Goal: Task Accomplishment & Management: Use online tool/utility

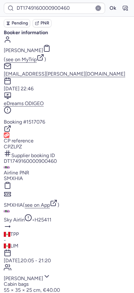
click at [107, 6] on button "Ok" at bounding box center [112, 8] width 10 height 10
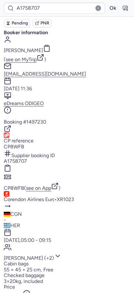
click at [107, 8] on button "Ok" at bounding box center [112, 8] width 10 height 10
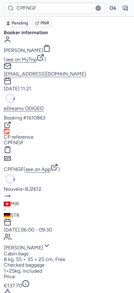
type input "CPMPMH"
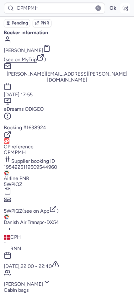
click at [122, 6] on icon "button" at bounding box center [125, 8] width 6 height 6
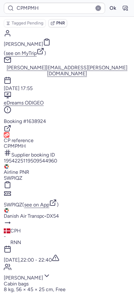
scroll to position [12, 0]
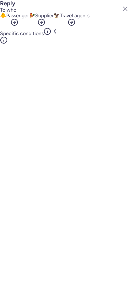
click at [29, 18] on span "Passenger" at bounding box center [17, 16] width 23 height 6
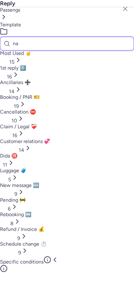
type input "nam"
select select "en"
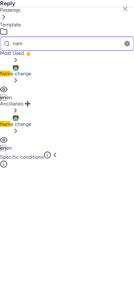
type input "nam"
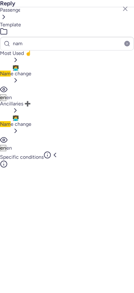
click at [31, 70] on span "Nam e change" at bounding box center [15, 73] width 31 height 6
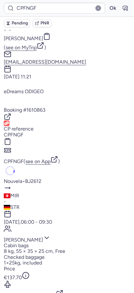
scroll to position [5, 0]
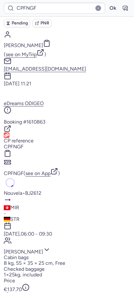
type input "CPL3SW"
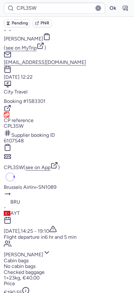
scroll to position [18, 0]
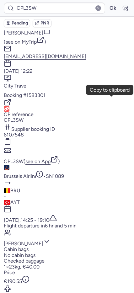
click at [24, 132] on button "6107548" at bounding box center [14, 135] width 20 height 6
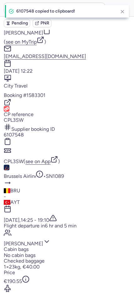
click at [41, 32] on span "Tatiana ODINTSOVA" at bounding box center [23, 33] width 39 height 6
copy span "ODINTSOVA"
drag, startPoint x: 28, startPoint y: 126, endPoint x: 27, endPoint y: 122, distance: 3.1
click at [27, 179] on div "Brussels Airlines • SN1089" at bounding box center [67, 192] width 126 height 26
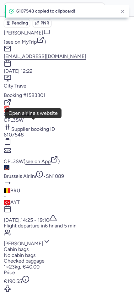
click at [27, 173] on link "Brussels Airlines" at bounding box center [22, 176] width 36 height 6
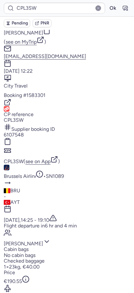
drag, startPoint x: 61, startPoint y: 283, endPoint x: 59, endPoint y: 280, distance: 3.7
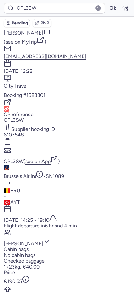
drag, startPoint x: 29, startPoint y: 184, endPoint x: 29, endPoint y: 177, distance: 6.3
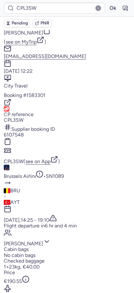
scroll to position [117, 0]
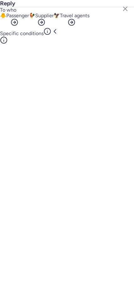
click at [28, 18] on span "Passenger" at bounding box center [17, 16] width 23 height 6
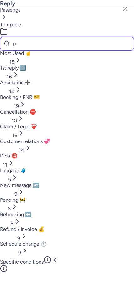
type input "pe"
select select "ru"
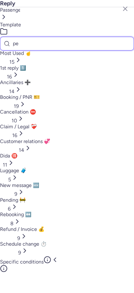
select select "ru"
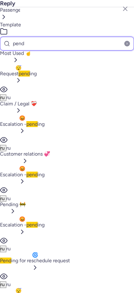
type input "pend"
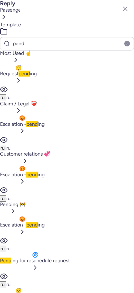
click at [37, 70] on span "Request pend ing" at bounding box center [18, 73] width 37 height 6
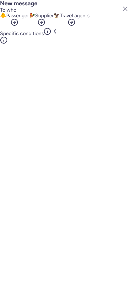
click at [53, 28] on div "🐥 Passenger 🐓 Supplier 🦅 Travel agents" at bounding box center [67, 20] width 134 height 15
click at [52, 28] on button "🐓 Supplier" at bounding box center [41, 20] width 25 height 15
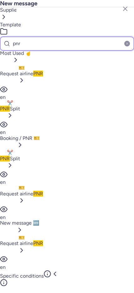
type input "pnr"
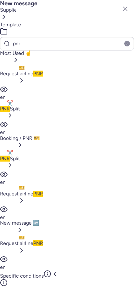
click at [43, 70] on span "Request airline PNR" at bounding box center [21, 73] width 43 height 6
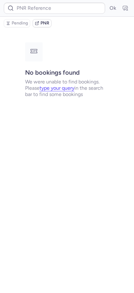
scroll to position [0, 0]
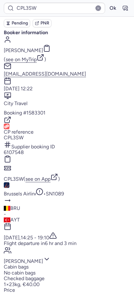
click at [17, 24] on span "Pending" at bounding box center [20, 23] width 16 height 5
type input "CPRFX9"
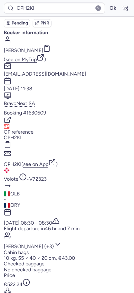
type input "CPPIAD"
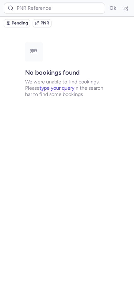
type input "CPPIAD"
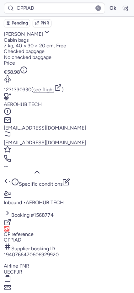
scroll to position [286, 0]
click at [22, 268] on button "UECFJR" at bounding box center [13, 271] width 18 height 6
click at [21, 236] on button "CPPIAD" at bounding box center [13, 239] width 18 height 6
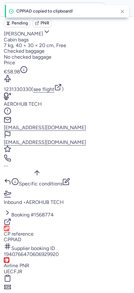
type input "CPFNGF"
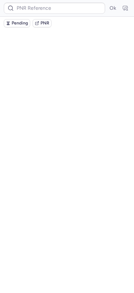
scroll to position [0, 0]
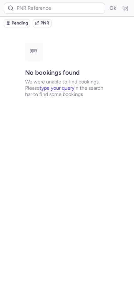
type input "CPFNGF"
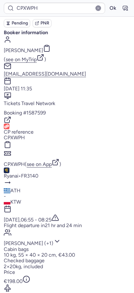
type input "CPKRJT"
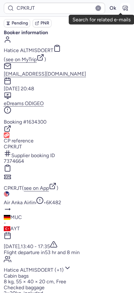
click at [122, 8] on icon "button" at bounding box center [125, 8] width 6 height 6
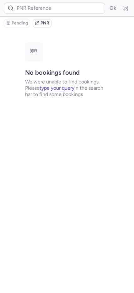
type input "CPKRJT"
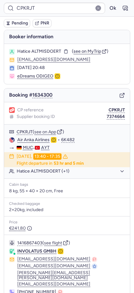
type input "CPX86Z"
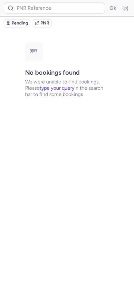
type input "CPX86Z"
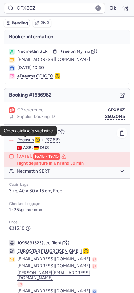
click at [22, 139] on link "Pegasus" at bounding box center [25, 140] width 17 height 6
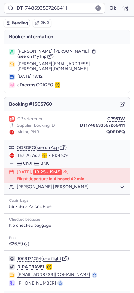
click at [55, 256] on button "see flight" at bounding box center [52, 258] width 18 height 5
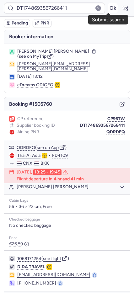
click at [107, 8] on button "Ok" at bounding box center [112, 8] width 10 height 10
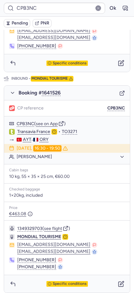
scroll to position [265, 0]
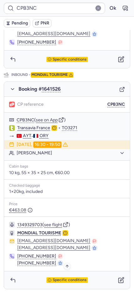
click at [74, 278] on span "Specific conditions" at bounding box center [70, 280] width 34 height 4
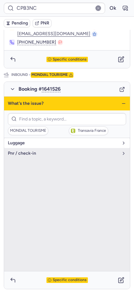
click at [38, 145] on span "luggage" at bounding box center [63, 142] width 111 height 5
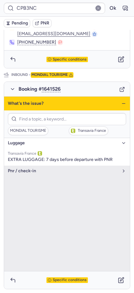
click at [121, 103] on icon "button" at bounding box center [123, 103] width 5 height 5
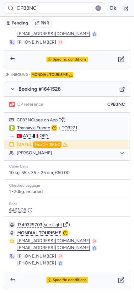
type input "CPMPMH"
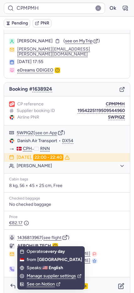
scroll to position [12, 0]
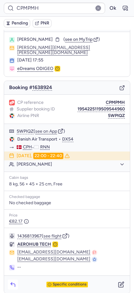
click at [14, 281] on icon "button" at bounding box center [13, 284] width 6 height 6
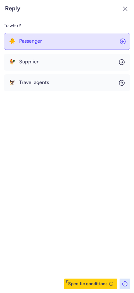
click at [30, 43] on span "Passenger" at bounding box center [30, 41] width 23 height 6
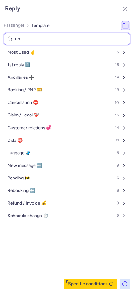
type input "non"
select select "en"
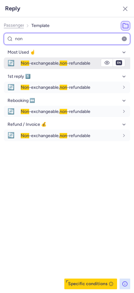
type input "non"
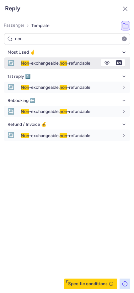
click at [32, 65] on span "Non -exchangeable, non -refundable" at bounding box center [56, 62] width 70 height 5
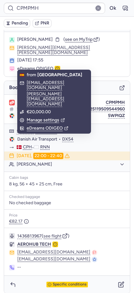
type input "CPTXTU"
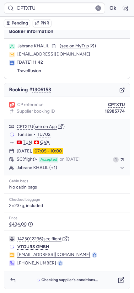
scroll to position [5, 0]
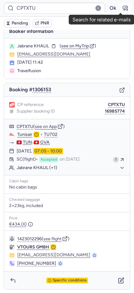
click at [120, 7] on button "button" at bounding box center [125, 8] width 10 height 10
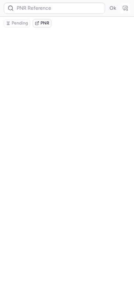
scroll to position [0, 0]
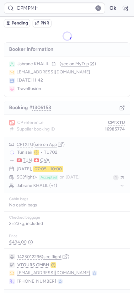
type input "CPTXTU"
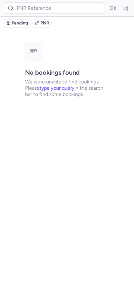
type input "CPMPMH"
type input "CPI3DA"
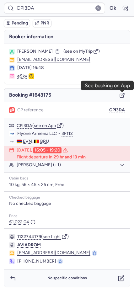
click at [122, 96] on icon "button" at bounding box center [122, 95] width 6 height 6
click at [120, 279] on icon "button" at bounding box center [122, 277] width 4 height 4
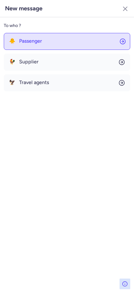
click at [32, 42] on span "Passenger" at bounding box center [30, 41] width 23 height 6
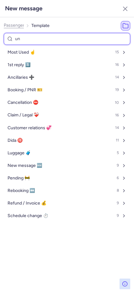
type input "unc"
select select "en"
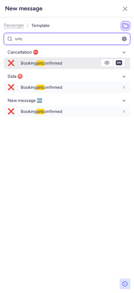
type input "unc"
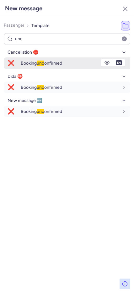
click at [24, 65] on span "Booking unc onfirmed" at bounding box center [41, 62] width 41 height 5
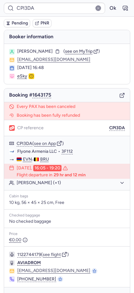
type input "CPWBFM"
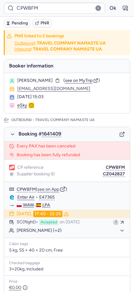
click at [119, 134] on icon "button" at bounding box center [122, 134] width 6 height 6
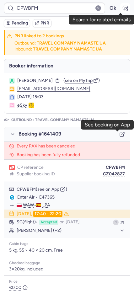
click at [123, 9] on icon "button" at bounding box center [125, 8] width 5 height 4
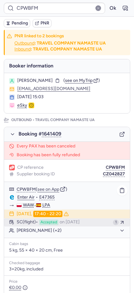
click at [58, 222] on span "Accepted" at bounding box center [48, 222] width 19 height 6
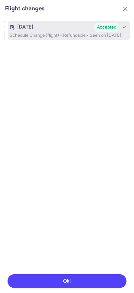
click at [38, 37] on p "Schedule Change (flight) • Refundable • Seen on Aug 12, 2025" at bounding box center [69, 35] width 118 height 5
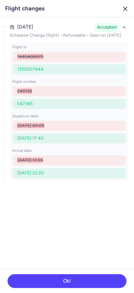
click at [123, 8] on icon "button" at bounding box center [125, 9] width 8 height 8
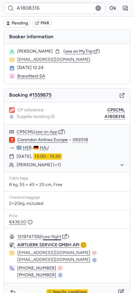
click at [49, 235] on button "see flight" at bounding box center [52, 236] width 18 height 5
click at [55, 239] on button "see flight" at bounding box center [52, 236] width 18 height 5
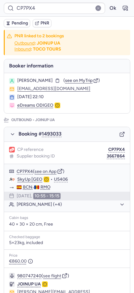
type input "A1808316"
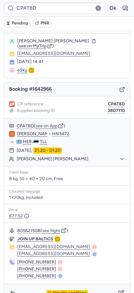
scroll to position [19, 0]
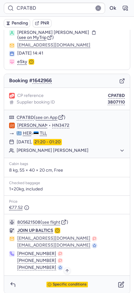
click at [74, 282] on span "Specific conditions" at bounding box center [70, 284] width 34 height 4
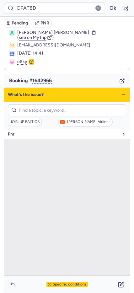
click at [24, 132] on span "pnr" at bounding box center [63, 134] width 111 height 5
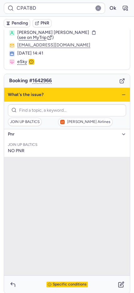
click at [115, 88] on div "What's the issue?" at bounding box center [67, 95] width 126 height 14
click at [116, 89] on div "What's the issue?" at bounding box center [67, 95] width 126 height 14
click at [122, 89] on div "What's the issue?" at bounding box center [67, 95] width 126 height 14
click at [121, 92] on icon "button" at bounding box center [123, 94] width 5 height 5
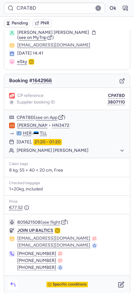
click at [8, 283] on button "button" at bounding box center [13, 284] width 10 height 10
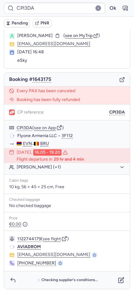
scroll to position [16, 0]
type input "A1808316"
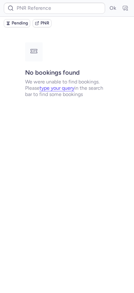
scroll to position [0, 0]
type input "CPQUZ9"
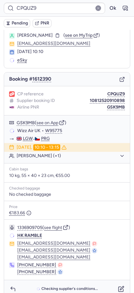
scroll to position [25, 0]
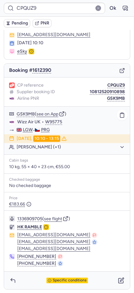
click at [36, 147] on button "Michael KUNA (+1)" at bounding box center [71, 147] width 108 height 6
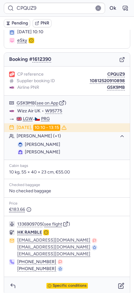
scroll to position [41, 0]
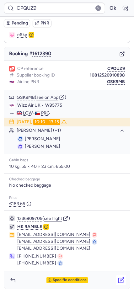
click at [118, 279] on icon "button" at bounding box center [121, 280] width 6 height 6
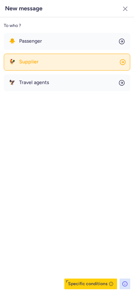
click at [36, 62] on span "Supplier" at bounding box center [28, 62] width 19 height 6
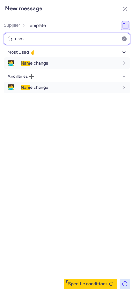
type input "nam"
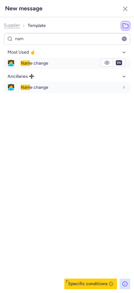
click at [34, 60] on div "Nam e change" at bounding box center [70, 63] width 98 height 6
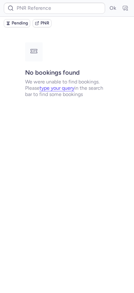
scroll to position [0, 0]
type input "CPQUZ9"
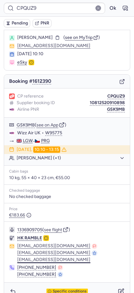
scroll to position [25, 0]
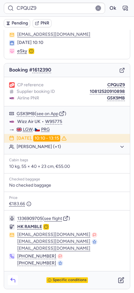
click at [12, 277] on icon "button" at bounding box center [13, 280] width 6 height 6
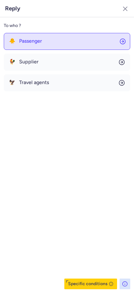
click at [26, 42] on span "Passenger" at bounding box center [30, 41] width 23 height 6
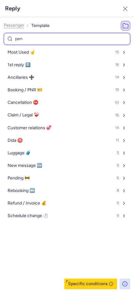
type input "pend"
select select "en"
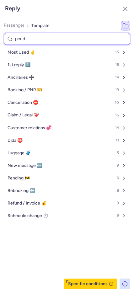
select select "en"
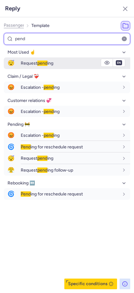
type input "pend"
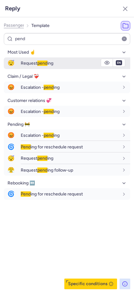
click at [72, 64] on div "Request pend ing" at bounding box center [70, 63] width 98 height 6
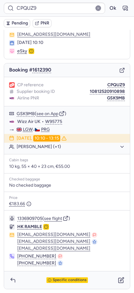
click at [24, 23] on span "Pending" at bounding box center [20, 23] width 16 height 5
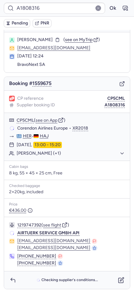
scroll to position [11, 0]
type input "CPTXTU"
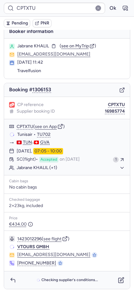
scroll to position [5, 0]
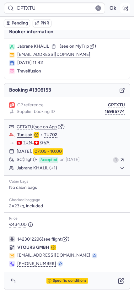
click at [122, 8] on icon "button" at bounding box center [125, 8] width 6 height 6
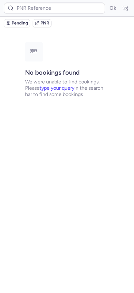
scroll to position [0, 0]
type input "A1808316"
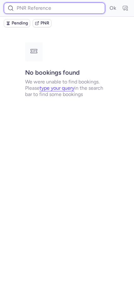
click at [23, 10] on input at bounding box center [54, 8] width 101 height 11
paste input "UECFJR"
click at [107, 3] on button "Ok" at bounding box center [112, 8] width 10 height 10
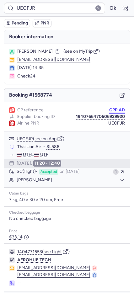
click at [109, 111] on button "CPPIAD" at bounding box center [117, 109] width 16 height 5
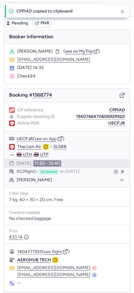
type input "CPPIAD"
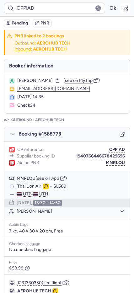
click at [120, 10] on button "button" at bounding box center [125, 8] width 10 height 10
type input "A1808316"
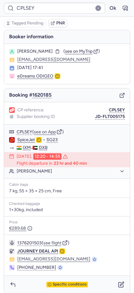
type input "CPL3SW"
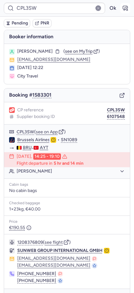
click at [123, 6] on icon "button" at bounding box center [125, 8] width 5 height 4
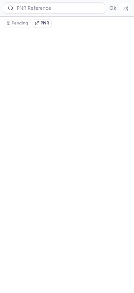
type input "CPL3SW"
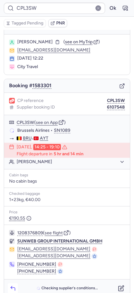
scroll to position [18, 0]
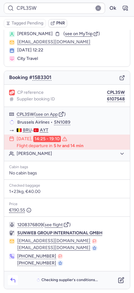
click at [15, 282] on icon "button" at bounding box center [13, 280] width 6 height 6
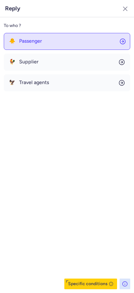
click at [49, 35] on button "🐥 Passenger" at bounding box center [67, 41] width 126 height 17
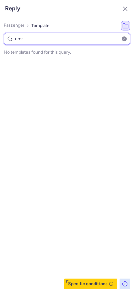
click at [41, 37] on input "nmr" at bounding box center [67, 39] width 126 height 12
type input "n"
select select "ru"
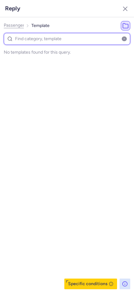
select select "ru"
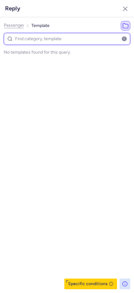
select select "ru"
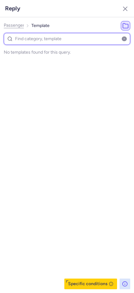
select select "ru"
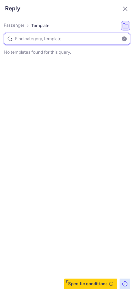
select select "ru"
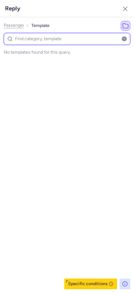
select select "ru"
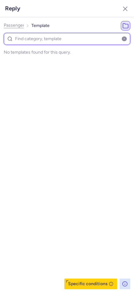
select select "ru"
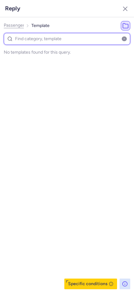
select select "ru"
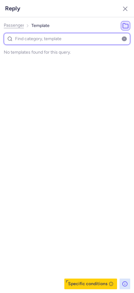
select select "ru"
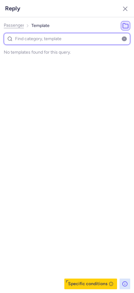
select select "ru"
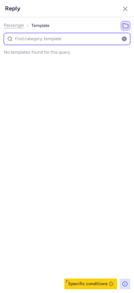
select select "ru"
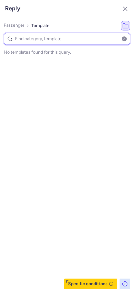
select select "ru"
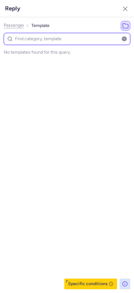
select select "ru"
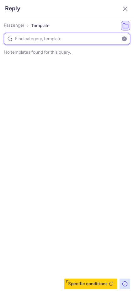
select select "ru"
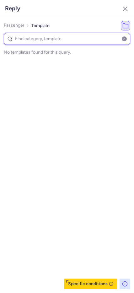
select select "ru"
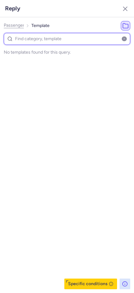
select select "ru"
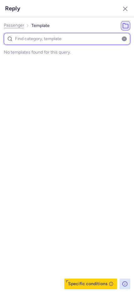
select select "ru"
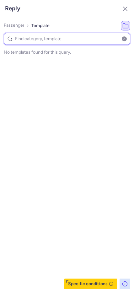
select select "ru"
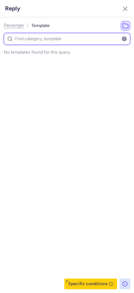
select select "ru"
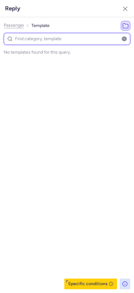
select select "ru"
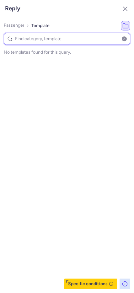
select select "ru"
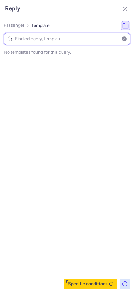
select select "ru"
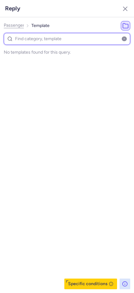
select select "ru"
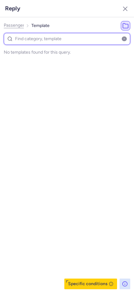
select select "ru"
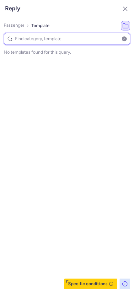
select select "ru"
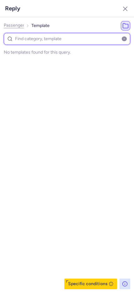
select select "ru"
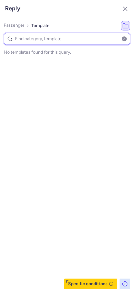
select select "ru"
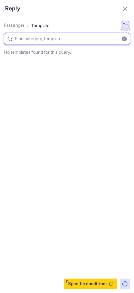
select select "ru"
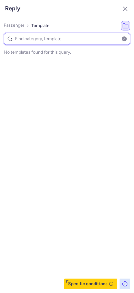
select select "ru"
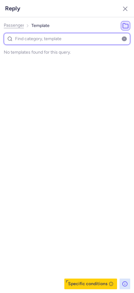
select select "ru"
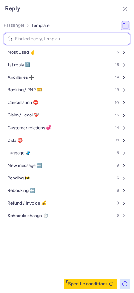
type input "p"
select select "ru"
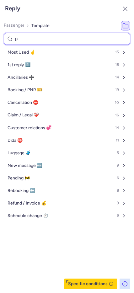
select select "ru"
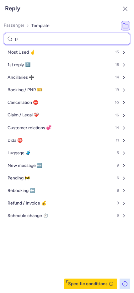
select select "ru"
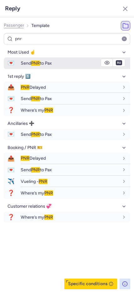
click at [50, 60] on div "Send PNR to Pax" at bounding box center [75, 63] width 109 height 11
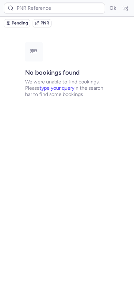
scroll to position [0, 0]
click at [22, 27] on button "Pending" at bounding box center [17, 23] width 26 height 8
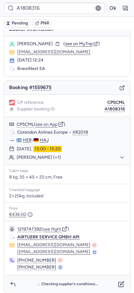
scroll to position [12, 0]
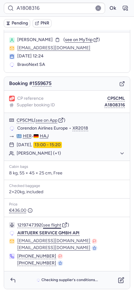
click at [52, 224] on button "see flight" at bounding box center [52, 224] width 18 height 5
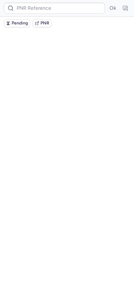
scroll to position [0, 0]
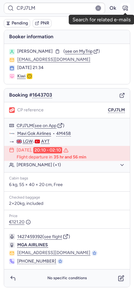
click at [123, 8] on icon "button" at bounding box center [125, 8] width 5 height 4
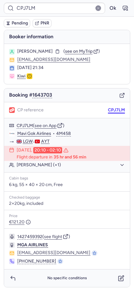
click at [114, 107] on button "CPJ7LM" at bounding box center [116, 109] width 17 height 5
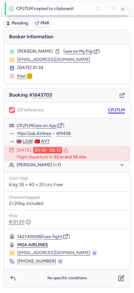
click at [114, 107] on button "CPJ7LM" at bounding box center [116, 109] width 17 height 5
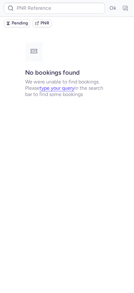
click at [13, 26] on button "Pending" at bounding box center [17, 23] width 26 height 8
click at [15, 21] on span "Pending" at bounding box center [20, 23] width 16 height 5
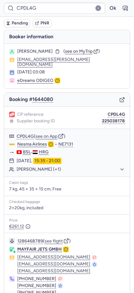
click at [120, 98] on icon "button" at bounding box center [121, 99] width 3 height 3
click at [119, 97] on icon "button" at bounding box center [122, 100] width 6 height 6
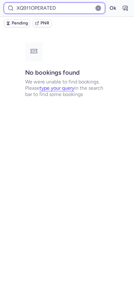
click at [34, 8] on input "XQ911OPERATED" at bounding box center [54, 8] width 101 height 11
paste input "CPUYQK"
click at [107, 3] on button "Ok" at bounding box center [112, 8] width 10 height 10
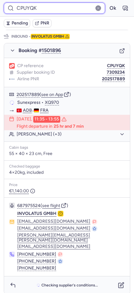
scroll to position [323, 0]
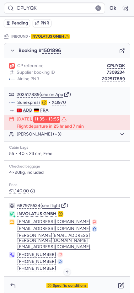
click at [53, 283] on span "Specific conditions" at bounding box center [70, 285] width 34 height 4
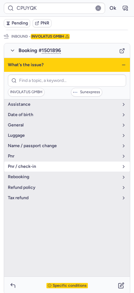
click at [28, 164] on span "pnr / check-in" at bounding box center [63, 166] width 111 height 5
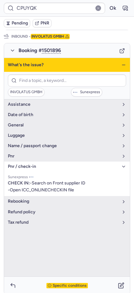
click at [121, 65] on icon "button" at bounding box center [123, 64] width 5 height 5
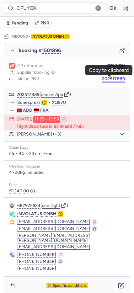
click at [112, 78] on button "202517889" at bounding box center [113, 78] width 23 height 5
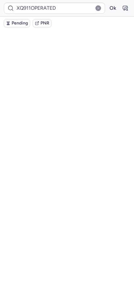
scroll to position [0, 0]
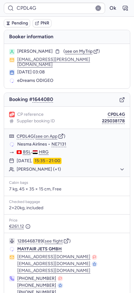
click at [122, 97] on line "button" at bounding box center [123, 98] width 3 height 3
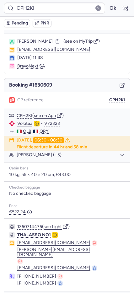
scroll to position [19, 0]
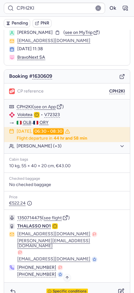
click at [61, 289] on span "Specific conditions" at bounding box center [70, 291] width 34 height 4
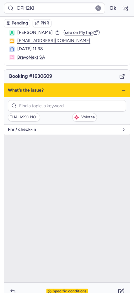
click at [12, 126] on button "pnr / check-in" at bounding box center [67, 129] width 126 height 10
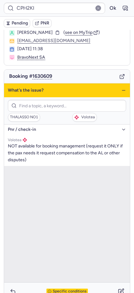
click at [122, 90] on line "button" at bounding box center [123, 90] width 3 height 0
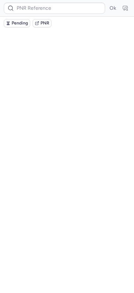
scroll to position [0, 0]
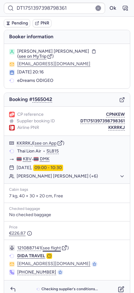
click at [49, 245] on button "see flight" at bounding box center [52, 247] width 18 height 5
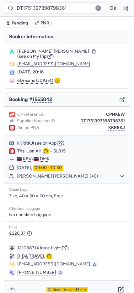
click at [107, 13] on form "DT1751397398798361 Ok" at bounding box center [67, 8] width 126 height 11
click at [107, 10] on button "Ok" at bounding box center [112, 8] width 10 height 10
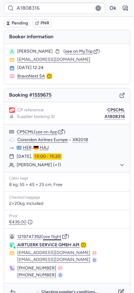
click at [50, 236] on button "see flight" at bounding box center [52, 236] width 18 height 5
click at [108, 8] on button "Ok" at bounding box center [112, 8] width 10 height 10
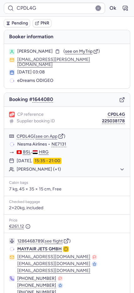
click at [116, 98] on div "Booking # 1644080" at bounding box center [67, 100] width 126 height 14
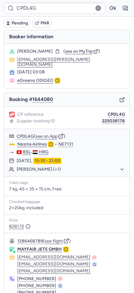
click at [119, 97] on icon "button" at bounding box center [122, 100] width 6 height 6
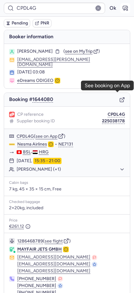
click at [122, 9] on icon "button" at bounding box center [125, 8] width 6 height 6
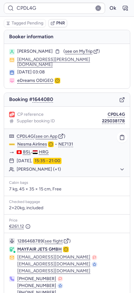
click at [31, 166] on button "Sonia BENKHIAT (+1)" at bounding box center [71, 169] width 108 height 6
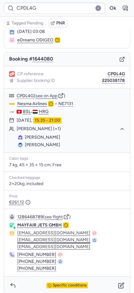
scroll to position [41, 0]
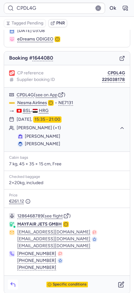
click at [10, 281] on icon "button" at bounding box center [13, 284] width 6 height 6
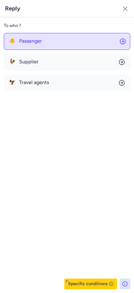
click at [36, 40] on span "Passenger" at bounding box center [30, 41] width 23 height 6
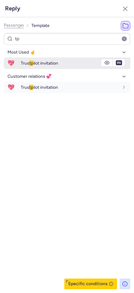
click at [12, 62] on span "💖" at bounding box center [11, 63] width 14 height 12
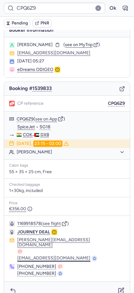
scroll to position [10, 0]
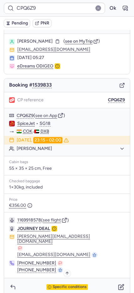
click at [61, 284] on span "Specific conditions" at bounding box center [70, 286] width 34 height 4
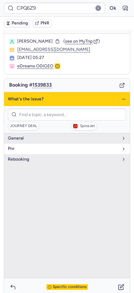
click at [45, 151] on span "pnr" at bounding box center [63, 148] width 111 height 5
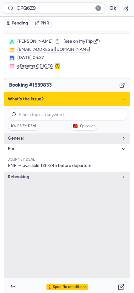
click at [121, 101] on icon "button" at bounding box center [123, 98] width 5 height 5
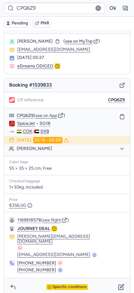
click at [22, 151] on button "Karthik HARIHARAPUTTRAN" at bounding box center [71, 149] width 108 height 6
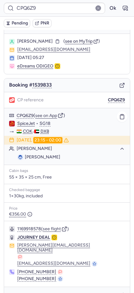
click at [28, 159] on span "Karthik HARIHARAPUTTRAN" at bounding box center [42, 156] width 35 height 5
copy span "Karthik"
click at [14, 292] on icon "button" at bounding box center [13, 295] width 6 height 6
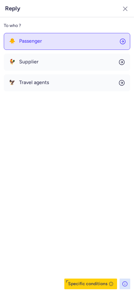
click at [49, 42] on button "🐥 Passenger" at bounding box center [67, 41] width 126 height 17
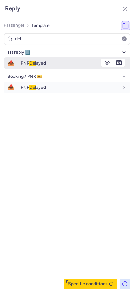
click at [23, 61] on span "PNR Del ayed" at bounding box center [33, 62] width 25 height 5
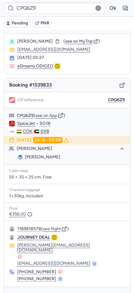
click at [9, 24] on icon "button" at bounding box center [8, 23] width 4 height 4
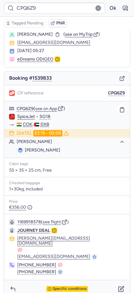
scroll to position [19, 0]
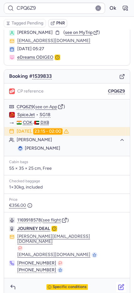
click at [118, 284] on icon "button" at bounding box center [120, 286] width 5 height 5
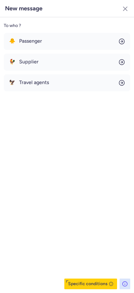
click at [32, 63] on span "Supplier" at bounding box center [28, 62] width 19 height 6
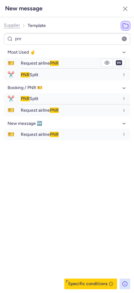
click at [32, 63] on span "Request airline PNR" at bounding box center [40, 62] width 38 height 5
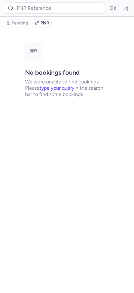
scroll to position [0, 0]
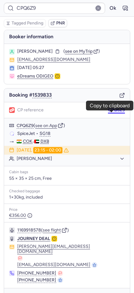
click at [112, 112] on button "CPQ6Z9" at bounding box center [116, 109] width 17 height 5
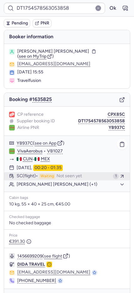
click at [41, 176] on span "Waiting" at bounding box center [47, 176] width 16 height 6
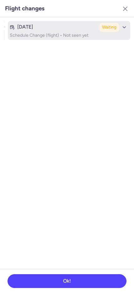
click at [46, 36] on p "Schedule Change (flight) • Not seen yet" at bounding box center [69, 35] width 118 height 5
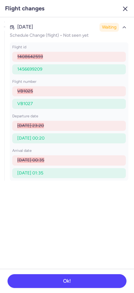
click at [122, 9] on icon "button" at bounding box center [125, 9] width 8 height 8
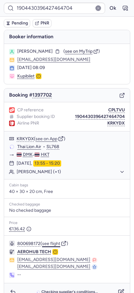
click at [50, 241] on button "see flight" at bounding box center [51, 243] width 18 height 5
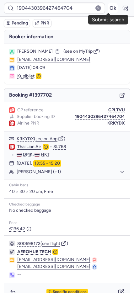
click at [107, 8] on button "Ok" at bounding box center [112, 8] width 10 height 10
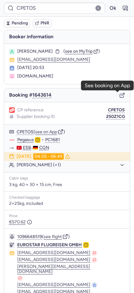
click at [119, 94] on icon "button" at bounding box center [122, 95] width 6 height 6
click at [120, 95] on icon "button" at bounding box center [121, 95] width 3 height 3
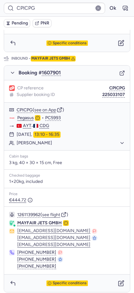
scroll to position [284, 0]
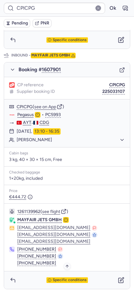
click at [50, 282] on div "Specific conditions" at bounding box center [66, 280] width 41 height 6
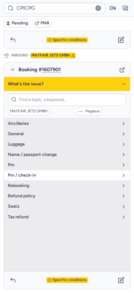
click at [23, 173] on span "pnr / check-in" at bounding box center [63, 175] width 111 height 5
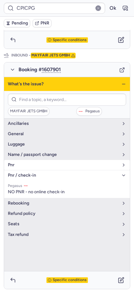
click at [23, 165] on span "pnr" at bounding box center [63, 164] width 111 height 5
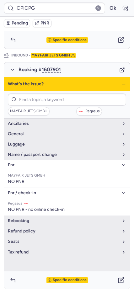
click at [121, 85] on icon "button" at bounding box center [123, 83] width 5 height 5
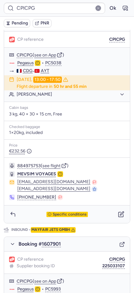
scroll to position [111, 0]
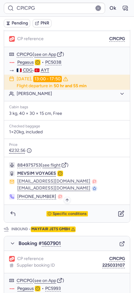
click at [56, 214] on span "Specific conditions" at bounding box center [70, 213] width 34 height 4
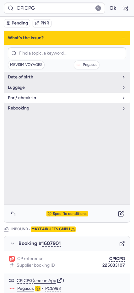
click at [24, 95] on button "pnr / check-in" at bounding box center [67, 98] width 126 height 10
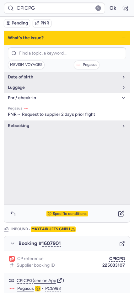
click at [121, 37] on icon "button" at bounding box center [123, 37] width 5 height 5
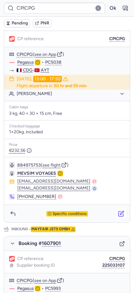
click at [118, 210] on icon "button" at bounding box center [121, 213] width 6 height 6
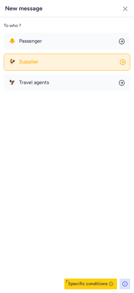
click at [41, 67] on button "🐓 Supplier" at bounding box center [67, 62] width 126 height 17
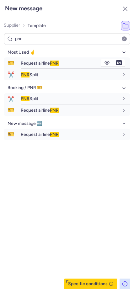
click at [41, 67] on div "Request airline PNR" at bounding box center [75, 63] width 109 height 11
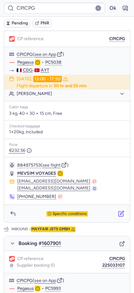
click at [118, 215] on icon "button" at bounding box center [121, 213] width 6 height 6
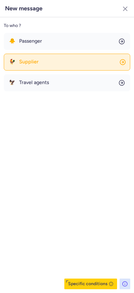
click at [32, 64] on span "Supplier" at bounding box center [28, 62] width 19 height 6
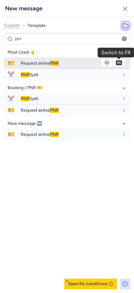
click at [117, 62] on button "en" at bounding box center [119, 62] width 6 height 5
click at [73, 63] on div "Request airline PNR" at bounding box center [70, 63] width 98 height 6
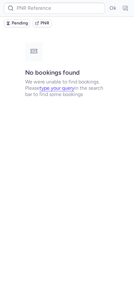
scroll to position [0, 0]
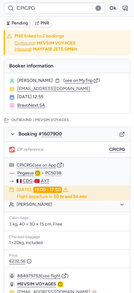
click at [23, 23] on span "Pending" at bounding box center [20, 23] width 16 height 5
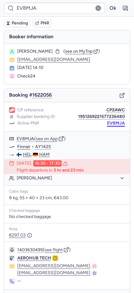
click at [114, 124] on button "EV8MJA" at bounding box center [116, 123] width 18 height 5
click at [106, 110] on button "CP2AWC" at bounding box center [115, 109] width 18 height 5
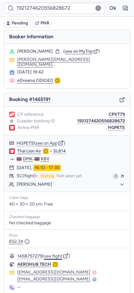
click at [51, 253] on button "see flight" at bounding box center [53, 255] width 18 height 5
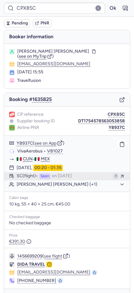
click at [45, 176] on span "Seen" at bounding box center [44, 176] width 11 height 6
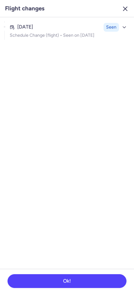
click at [122, 8] on icon "button" at bounding box center [125, 9] width 8 height 8
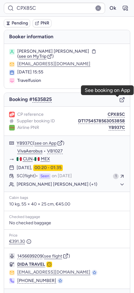
click at [119, 100] on icon "button" at bounding box center [122, 100] width 6 height 6
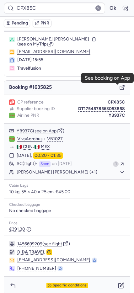
scroll to position [18, 0]
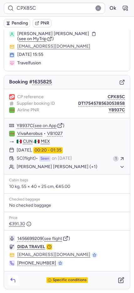
drag, startPoint x: 15, startPoint y: 272, endPoint x: 15, endPoint y: 276, distance: 4.1
click at [15, 273] on div "Specific conditions" at bounding box center [67, 280] width 126 height 18
click at [15, 280] on icon "button" at bounding box center [13, 280] width 4 height 3
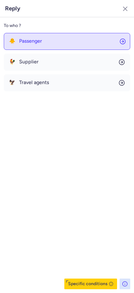
click at [55, 47] on button "🐥 Passenger" at bounding box center [67, 41] width 126 height 17
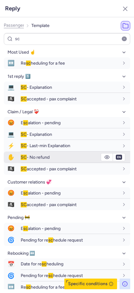
click at [49, 158] on span "SC - No refund" at bounding box center [35, 156] width 29 height 5
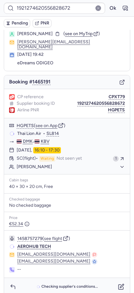
scroll to position [17, 0]
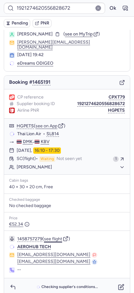
click at [52, 236] on button "see flight" at bounding box center [53, 238] width 18 height 5
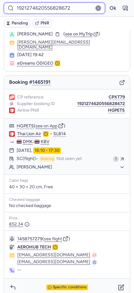
click at [33, 5] on input "1921274620556828672" at bounding box center [54, 8] width 101 height 11
paste input "CPBHOS"
click at [107, 3] on button "Ok" at bounding box center [112, 8] width 10 height 10
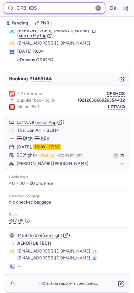
scroll to position [20, 0]
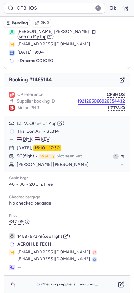
click at [83, 99] on button "1921265066926354432" at bounding box center [100, 101] width 47 height 5
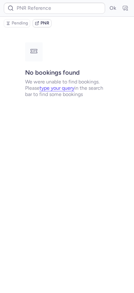
scroll to position [0, 0]
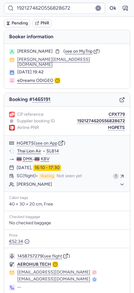
click at [107, 7] on button "Ok" at bounding box center [112, 8] width 10 height 10
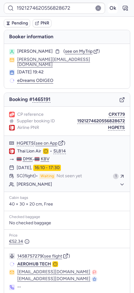
click at [107, 7] on button "Ok" at bounding box center [112, 8] width 10 height 10
click at [107, 8] on button "Ok" at bounding box center [112, 8] width 10 height 10
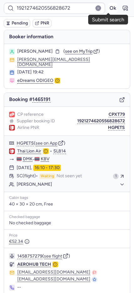
click at [107, 8] on button "Ok" at bounding box center [112, 8] width 10 height 10
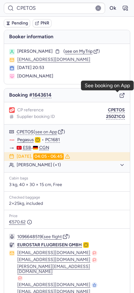
click at [120, 95] on icon "button" at bounding box center [121, 95] width 3 height 3
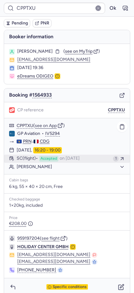
click at [37, 159] on span "SC (flight)" at bounding box center [27, 159] width 21 height 6
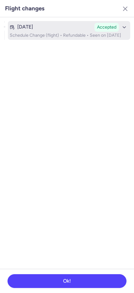
click at [33, 29] on time "Jul 3, 2025" at bounding box center [25, 27] width 16 height 6
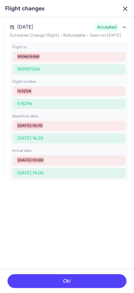
click at [124, 11] on icon "button" at bounding box center [125, 9] width 8 height 8
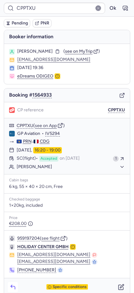
click at [9, 284] on button "button" at bounding box center [13, 287] width 10 height 10
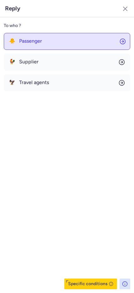
click at [24, 46] on button "🐥 Passenger" at bounding box center [67, 41] width 126 height 17
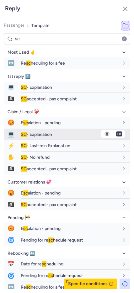
click at [73, 133] on div "SC - Explanation" at bounding box center [70, 134] width 98 height 6
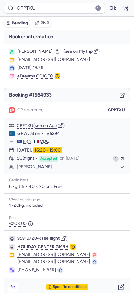
click at [12, 285] on icon "button" at bounding box center [13, 286] width 6 height 6
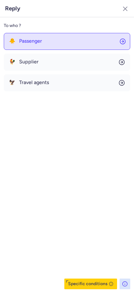
click at [37, 43] on span "Passenger" at bounding box center [30, 41] width 23 height 6
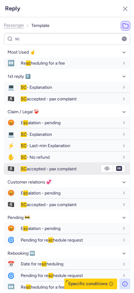
click at [52, 171] on span "SC accepted - pax complaint" at bounding box center [49, 168] width 56 height 5
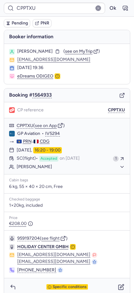
click at [20, 23] on span "Pending" at bounding box center [20, 23] width 16 height 5
click at [108, 111] on button "CPPTXU" at bounding box center [116, 109] width 17 height 5
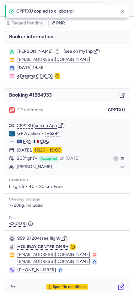
click at [120, 286] on icon "button" at bounding box center [122, 286] width 4 height 4
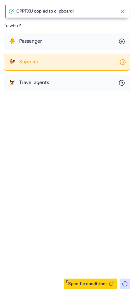
click at [28, 63] on span "Supplier" at bounding box center [28, 62] width 19 height 6
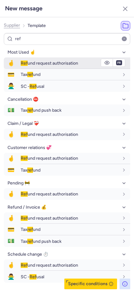
click at [31, 62] on span "Ref und request authorisation" at bounding box center [49, 62] width 57 height 5
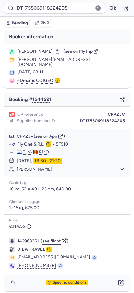
click at [51, 238] on button "see flight" at bounding box center [51, 240] width 18 height 5
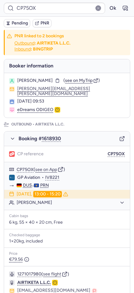
scroll to position [256, 0]
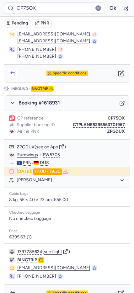
click at [10, 70] on icon "button" at bounding box center [13, 73] width 6 height 6
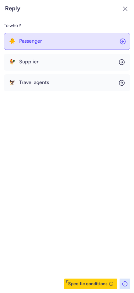
click at [48, 37] on button "🐥 Passenger" at bounding box center [67, 41] width 126 height 17
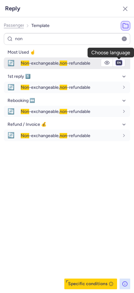
click at [119, 63] on select "fr en de nl pt es it ru" at bounding box center [119, 62] width 6 height 5
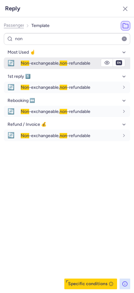
click at [116, 60] on select "fr en de nl pt es it ru" at bounding box center [119, 62] width 6 height 5
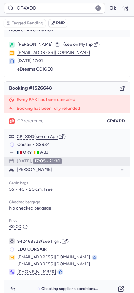
scroll to position [7, 0]
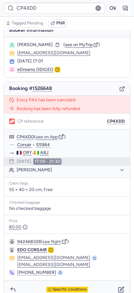
click at [123, 10] on button "button" at bounding box center [125, 8] width 10 height 10
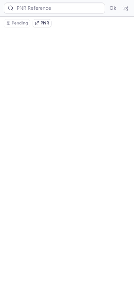
scroll to position [0, 0]
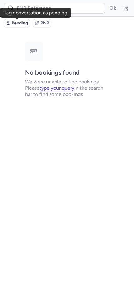
click at [17, 23] on span "Pending" at bounding box center [20, 23] width 16 height 5
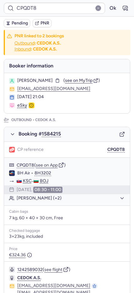
scroll to position [250, 0]
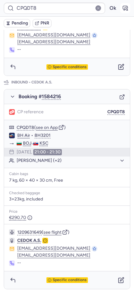
click at [122, 8] on icon "button" at bounding box center [125, 8] width 6 height 6
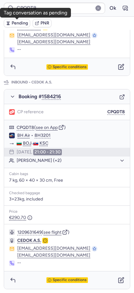
click at [9, 23] on icon "button" at bounding box center [9, 23] width 2 height 1
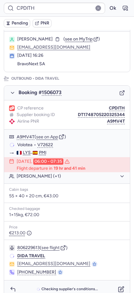
scroll to position [37, 0]
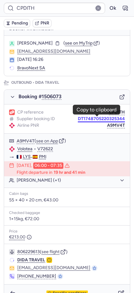
click at [93, 119] on button "DT1748705220325344" at bounding box center [101, 118] width 47 height 5
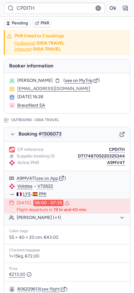
scroll to position [256, 0]
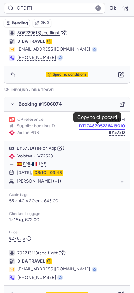
click at [102, 127] on button "DT1748705226419010" at bounding box center [102, 125] width 46 height 5
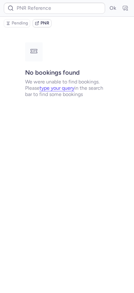
scroll to position [0, 0]
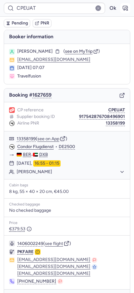
click at [122, 9] on icon "button" at bounding box center [125, 8] width 6 height 6
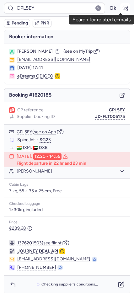
click at [123, 8] on icon "button" at bounding box center [125, 8] width 5 height 4
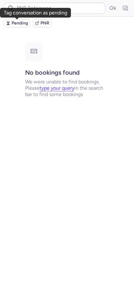
click at [18, 22] on span "Pending" at bounding box center [20, 23] width 16 height 5
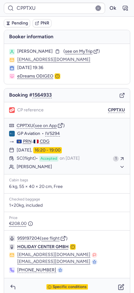
click at [16, 0] on body "CPPTXU Ok Pending PNR Booker information Hasime SUKA ( see on MyTrip ) zerrouki…" at bounding box center [67, 0] width 134 height 0
click at [11, 25] on button "Pending" at bounding box center [17, 23] width 26 height 8
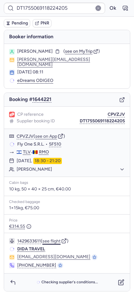
click at [54, 238] on button "see flight" at bounding box center [51, 240] width 18 height 5
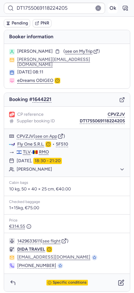
click at [112, 9] on button "Ok" at bounding box center [112, 8] width 10 height 10
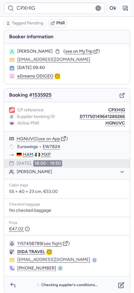
click at [122, 7] on icon "button" at bounding box center [125, 8] width 6 height 6
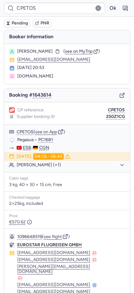
click at [119, 96] on icon "button" at bounding box center [122, 95] width 6 height 6
click at [122, 11] on icon "button" at bounding box center [125, 8] width 6 height 6
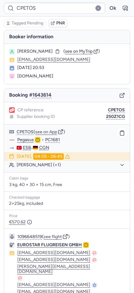
click at [28, 161] on div "Hueseyin GUENGOER (+1)" at bounding box center [67, 165] width 126 height 8
click at [33, 167] on button "Hueseyin GUENGOER (+1)" at bounding box center [71, 165] width 108 height 6
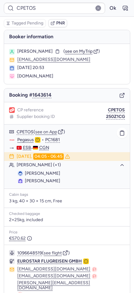
click at [31, 172] on span "Hueseyin GUENGOER" at bounding box center [42, 172] width 35 height 5
click at [31, 171] on span "Hueseyin GUENGOER" at bounding box center [42, 172] width 35 height 5
copy span "Hueseyin"
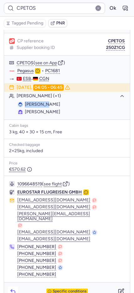
click at [14, 286] on button "button" at bounding box center [13, 291] width 10 height 10
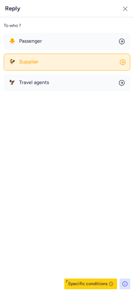
click at [27, 46] on button "🐥 Passenger" at bounding box center [67, 41] width 126 height 17
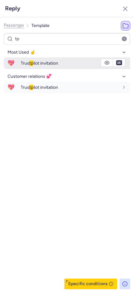
click at [13, 64] on span "💖" at bounding box center [11, 63] width 14 height 12
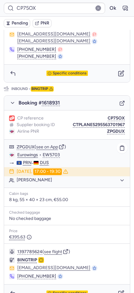
scroll to position [0, 0]
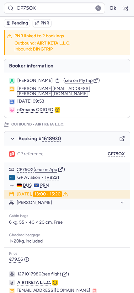
click at [119, 136] on icon "button" at bounding box center [122, 139] width 6 height 6
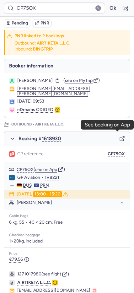
scroll to position [265, 0]
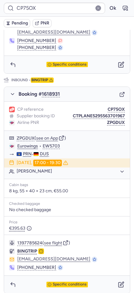
click at [119, 91] on icon "button" at bounding box center [122, 94] width 6 height 6
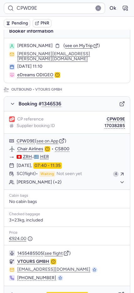
scroll to position [0, 0]
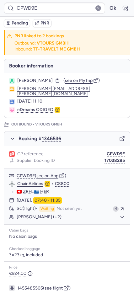
click at [92, 81] on span "see on MyTrip" at bounding box center [79, 80] width 28 height 5
click at [56, 285] on button "see flight" at bounding box center [53, 287] width 18 height 5
click at [109, 9] on button "Ok" at bounding box center [112, 8] width 10 height 10
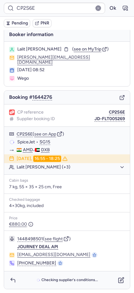
scroll to position [3, 0]
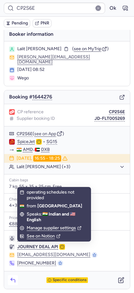
click at [13, 281] on icon "button" at bounding box center [13, 280] width 6 height 6
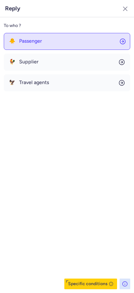
click at [21, 40] on span "Passenger" at bounding box center [30, 41] width 23 height 6
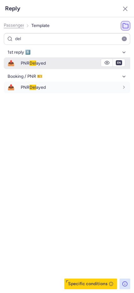
click at [31, 67] on div "PNR Del ayed" at bounding box center [75, 63] width 109 height 11
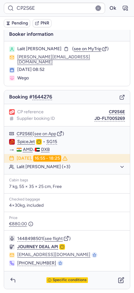
click at [15, 25] on span "Pending" at bounding box center [20, 23] width 16 height 5
click at [118, 281] on icon "button" at bounding box center [120, 280] width 5 height 5
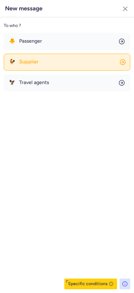
click at [26, 55] on button "🐓 Supplier" at bounding box center [67, 62] width 126 height 17
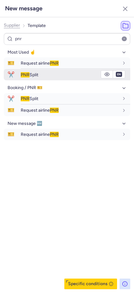
click at [36, 69] on div "PNR Split" at bounding box center [75, 74] width 109 height 11
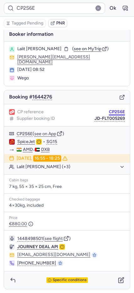
click at [118, 110] on button "CP2S6E" at bounding box center [117, 111] width 16 height 5
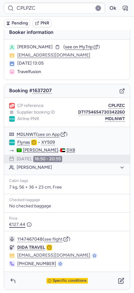
scroll to position [5, 0]
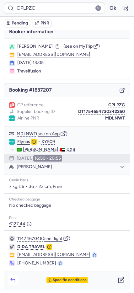
click at [16, 275] on button "button" at bounding box center [13, 280] width 10 height 10
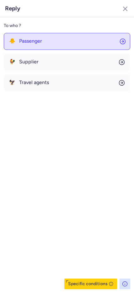
click at [33, 45] on button "🐥 Passenger" at bounding box center [67, 41] width 126 height 17
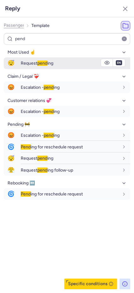
click at [51, 66] on div "Request pend ing" at bounding box center [75, 63] width 109 height 11
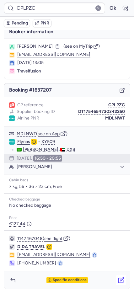
click at [119, 279] on button "button" at bounding box center [121, 280] width 10 height 10
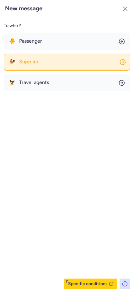
click at [31, 66] on button "🐓 Supplier" at bounding box center [67, 62] width 126 height 17
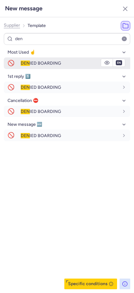
click at [31, 66] on div "DEN IED BOARDING" at bounding box center [75, 63] width 109 height 11
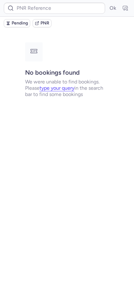
scroll to position [0, 0]
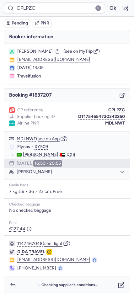
click at [13, 23] on span "Pending" at bounding box center [20, 23] width 16 height 5
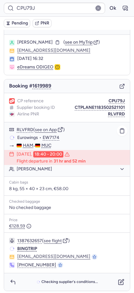
scroll to position [11, 0]
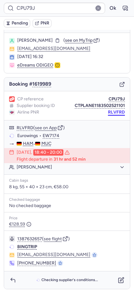
click at [110, 112] on button "RLVFRD" at bounding box center [116, 112] width 17 height 5
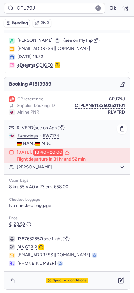
drag, startPoint x: 107, startPoint y: 113, endPoint x: 5, endPoint y: 122, distance: 103.2
click at [108, 113] on button "RLVFRD" at bounding box center [116, 112] width 17 height 5
click at [111, 96] on button "CPU79J" at bounding box center [116, 98] width 16 height 5
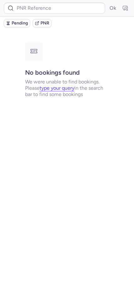
scroll to position [0, 0]
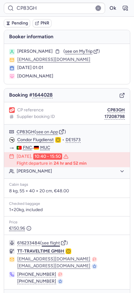
click at [50, 241] on button "see flight" at bounding box center [51, 242] width 18 height 5
click at [119, 96] on icon "button" at bounding box center [122, 95] width 6 height 6
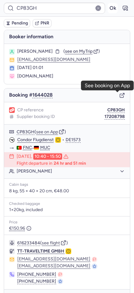
click at [107, 8] on button "Ok" at bounding box center [112, 8] width 10 height 10
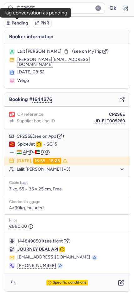
click at [10, 24] on button "Pending" at bounding box center [17, 23] width 26 height 8
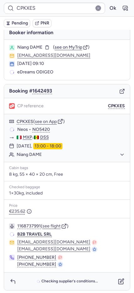
scroll to position [5, 0]
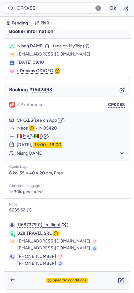
click at [50, 284] on div "Specific conditions" at bounding box center [67, 280] width 126 height 18
click at [50, 283] on div "Specific conditions" at bounding box center [67, 280] width 126 height 18
click at [53, 278] on span "Specific conditions" at bounding box center [70, 280] width 34 height 4
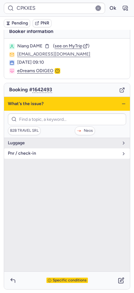
click at [18, 157] on button "pnr / check-in" at bounding box center [67, 153] width 126 height 10
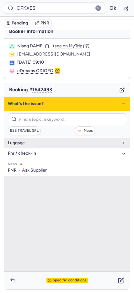
click at [121, 104] on icon "button" at bounding box center [123, 103] width 5 height 5
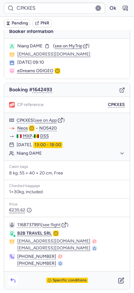
click at [12, 279] on icon "button" at bounding box center [13, 280] width 6 height 6
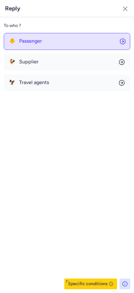
click at [19, 40] on span "Passenger" at bounding box center [30, 41] width 23 height 6
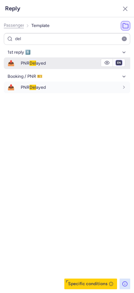
click at [119, 63] on select "fr en de nl pt es it ru" at bounding box center [119, 62] width 6 height 5
click at [116, 60] on select "fr en de nl pt es it ru" at bounding box center [119, 62] width 6 height 5
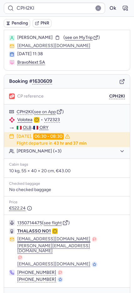
scroll to position [19, 0]
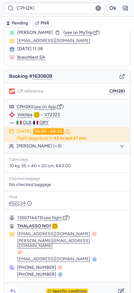
click at [9, 286] on button "button" at bounding box center [13, 291] width 10 height 10
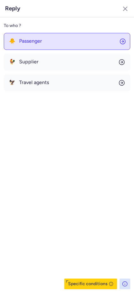
click at [36, 44] on button "🐥 Passenger" at bounding box center [67, 41] width 126 height 17
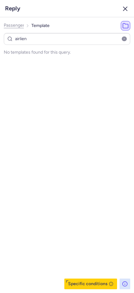
click at [124, 10] on line "button" at bounding box center [125, 9] width 4 height 4
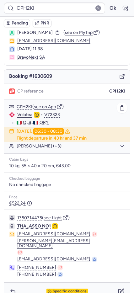
click at [26, 146] on button "Marcello ROMANO (+3)" at bounding box center [71, 146] width 108 height 6
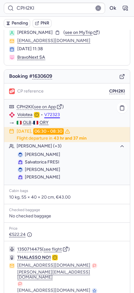
click at [50, 116] on button "V72323" at bounding box center [52, 114] width 16 height 5
click at [49, 250] on button "see flight" at bounding box center [53, 249] width 18 height 5
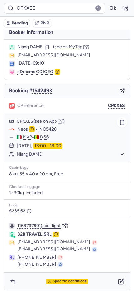
scroll to position [6, 0]
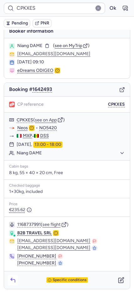
click at [13, 275] on button "button" at bounding box center [13, 280] width 10 height 10
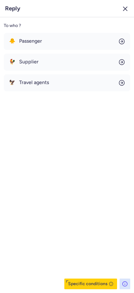
click at [123, 8] on icon "button" at bounding box center [125, 9] width 8 height 8
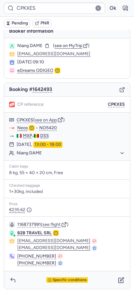
click at [21, 25] on span "Pending" at bounding box center [20, 23] width 16 height 5
click at [120, 279] on icon "button" at bounding box center [122, 279] width 4 height 4
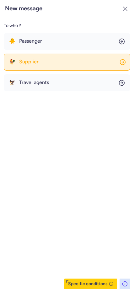
click at [44, 61] on button "🐓 Supplier" at bounding box center [67, 62] width 126 height 17
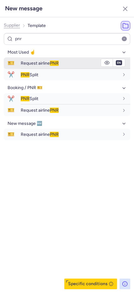
click at [42, 60] on span "Request airline PNR" at bounding box center [40, 62] width 38 height 5
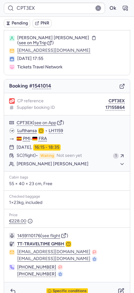
scroll to position [20, 0]
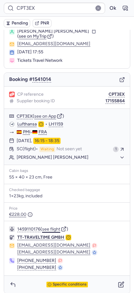
click at [49, 226] on button "see flight" at bounding box center [51, 228] width 18 height 5
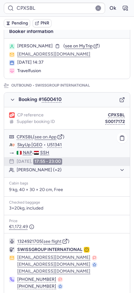
scroll to position [290, 0]
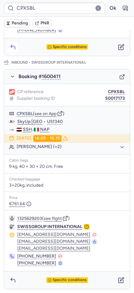
click at [12, 45] on icon "button" at bounding box center [13, 47] width 6 height 6
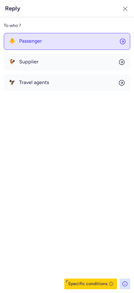
click at [11, 46] on button "🐥 Passenger" at bounding box center [67, 41] width 126 height 17
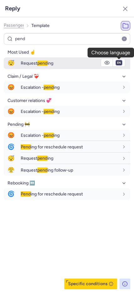
click at [119, 62] on select "fr en de nl pt es it ru" at bounding box center [119, 62] width 6 height 5
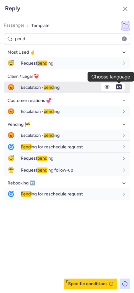
click at [116, 60] on select "fr en de nl pt es it ru" at bounding box center [119, 62] width 6 height 5
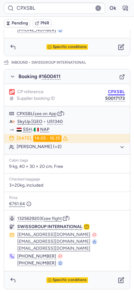
click at [112, 91] on button "CPXSBL" at bounding box center [116, 91] width 17 height 5
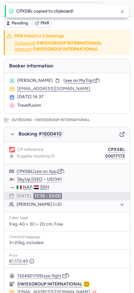
scroll to position [256, 0]
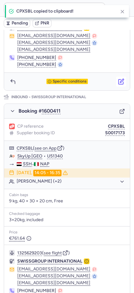
click at [118, 79] on icon "button" at bounding box center [121, 81] width 6 height 6
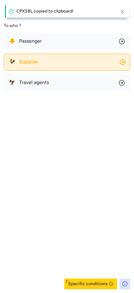
click at [36, 63] on span "Supplier" at bounding box center [28, 62] width 19 height 6
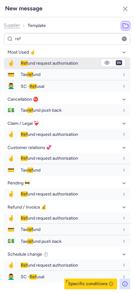
click at [31, 63] on span "Ref und request authorisation" at bounding box center [49, 62] width 57 height 5
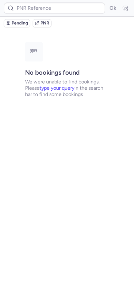
scroll to position [0, 0]
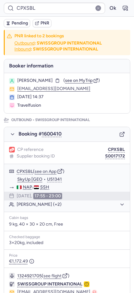
click at [16, 23] on span "Pending" at bounding box center [20, 23] width 16 height 5
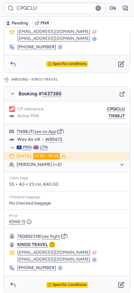
scroll to position [265, 0]
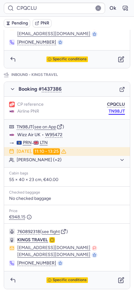
click at [111, 111] on button "TN98JT" at bounding box center [116, 111] width 16 height 5
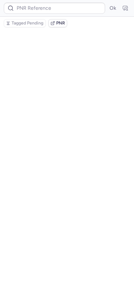
scroll to position [0, 0]
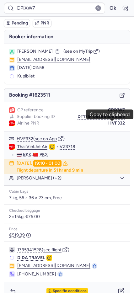
drag, startPoint x: 108, startPoint y: 123, endPoint x: 88, endPoint y: 126, distance: 20.6
click at [109, 123] on button "HVF332" at bounding box center [116, 123] width 17 height 5
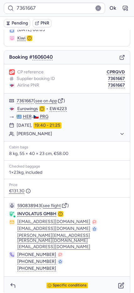
scroll to position [38, 0]
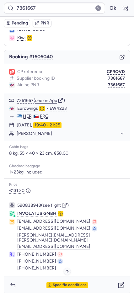
click at [62, 283] on span "Specific conditions" at bounding box center [70, 285] width 34 height 4
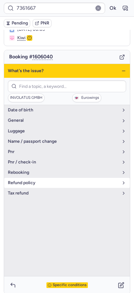
click at [23, 179] on button "refund policy" at bounding box center [67, 183] width 126 height 10
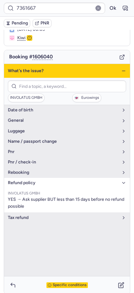
click at [121, 71] on icon "button" at bounding box center [123, 70] width 5 height 5
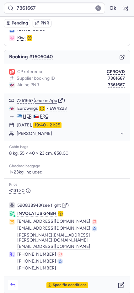
click at [14, 282] on icon "button" at bounding box center [13, 285] width 6 height 6
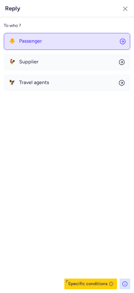
click at [30, 43] on span "Passenger" at bounding box center [30, 41] width 23 height 6
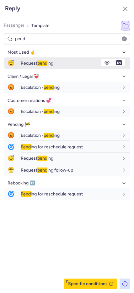
click at [12, 64] on span "😴" at bounding box center [11, 63] width 14 height 12
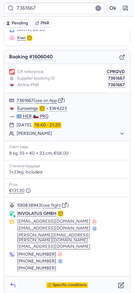
click at [14, 282] on icon "button" at bounding box center [13, 285] width 6 height 6
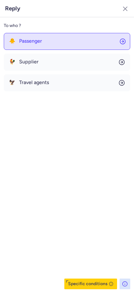
click at [23, 45] on button "🐥 Passenger" at bounding box center [67, 41] width 126 height 17
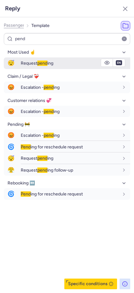
click at [7, 65] on span "😴" at bounding box center [11, 63] width 14 height 12
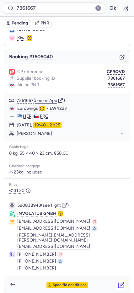
click at [118, 282] on icon "button" at bounding box center [121, 285] width 6 height 6
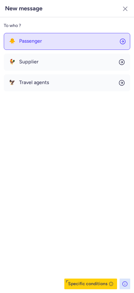
click at [33, 48] on button "🐥 Passenger" at bounding box center [67, 41] width 126 height 17
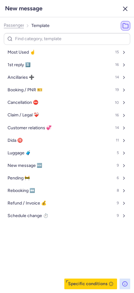
click at [127, 9] on icon "button" at bounding box center [125, 9] width 8 height 8
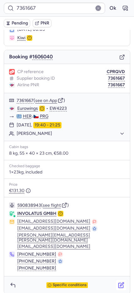
click at [118, 282] on icon "button" at bounding box center [121, 285] width 6 height 6
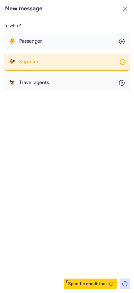
click at [37, 55] on button "🐓 Supplier" at bounding box center [67, 62] width 126 height 17
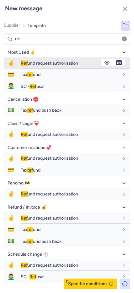
click at [33, 63] on span "Ref und request authorisation" at bounding box center [49, 62] width 57 height 5
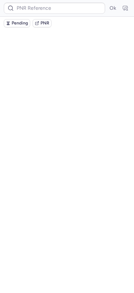
scroll to position [0, 0]
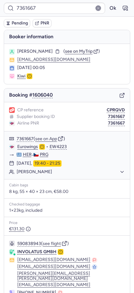
click at [16, 27] on button "Pending" at bounding box center [17, 23] width 26 height 8
click at [112, 112] on button "CPRQVD" at bounding box center [115, 109] width 18 height 5
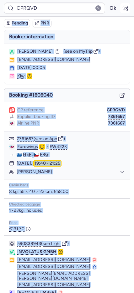
click at [121, 0] on body "CPRQVD Ok Pending PNR Booker information Ala MAKSIMENKA ( see on MyTrip ) 66180…" at bounding box center [67, 0] width 134 height 0
click at [123, 8] on icon "button" at bounding box center [125, 8] width 5 height 4
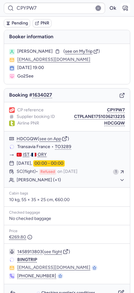
click at [123, 8] on icon "button" at bounding box center [125, 8] width 5 height 4
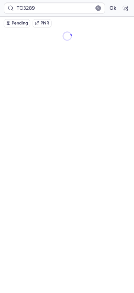
type input "CPYPW7"
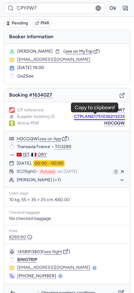
click at [93, 116] on button "CTPLANE1751036213235" at bounding box center [99, 116] width 51 height 5
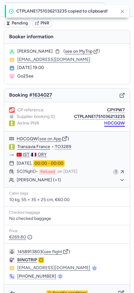
click at [109, 125] on button "HDCGQW" at bounding box center [114, 123] width 21 height 5
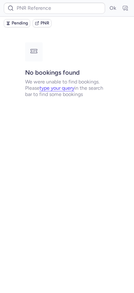
type input "TO3289"
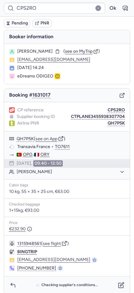
type input "CPYPW7"
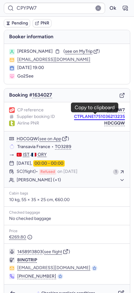
click at [90, 117] on button "CTPLANE1751036213235" at bounding box center [99, 116] width 51 height 5
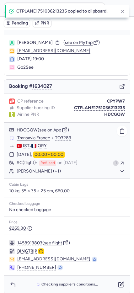
scroll to position [13, 0]
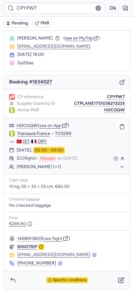
click at [35, 134] on link "Transavia France" at bounding box center [33, 134] width 33 height 6
click at [104, 111] on button "HDCGQW" at bounding box center [114, 109] width 21 height 5
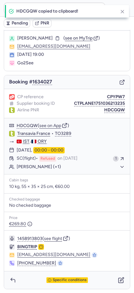
click at [47, 39] on span "Sergey APPELGANTS" at bounding box center [34, 38] width 35 height 5
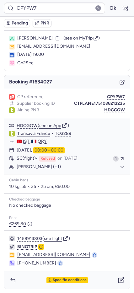
copy span "APPELGANTS"
click at [15, 279] on icon "button" at bounding box center [13, 280] width 6 height 6
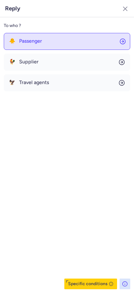
click at [34, 45] on button "🐥 Passenger" at bounding box center [67, 41] width 126 height 17
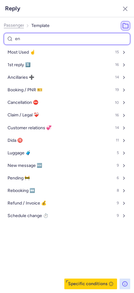
type input "end"
select select "en"
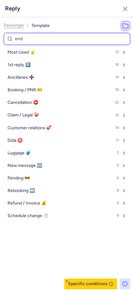
select select "en"
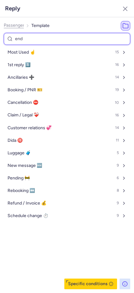
select select "en"
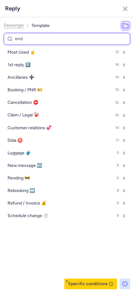
select select "en"
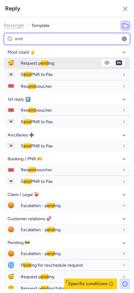
type input "end"
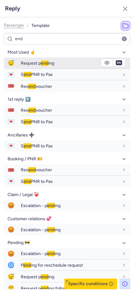
click at [50, 67] on div "Request p end ing" at bounding box center [75, 63] width 109 height 11
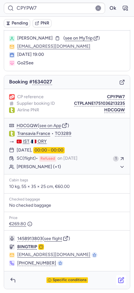
click at [118, 278] on icon "button" at bounding box center [121, 280] width 6 height 6
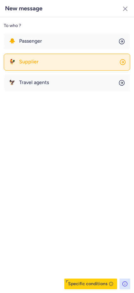
click at [65, 61] on button "🐓 Supplier" at bounding box center [67, 62] width 126 height 17
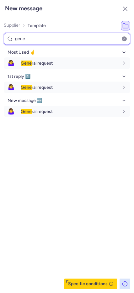
type input "gene"
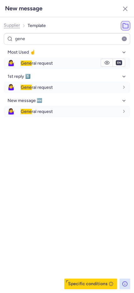
click at [63, 60] on div "Gene ral request" at bounding box center [70, 63] width 98 height 6
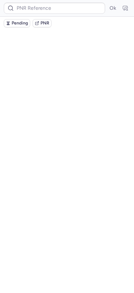
scroll to position [0, 0]
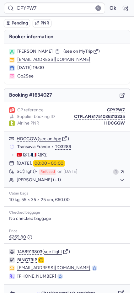
click at [18, 25] on span "Pending" at bounding box center [20, 23] width 16 height 5
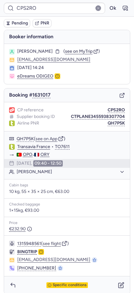
type input "NG2LFS"
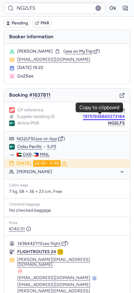
click at [97, 118] on button "19751938865373184" at bounding box center [104, 116] width 42 height 5
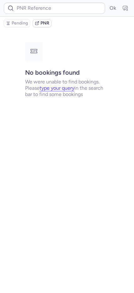
type input "NG2LFS"
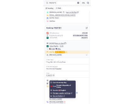
scroll to position [31, 0]
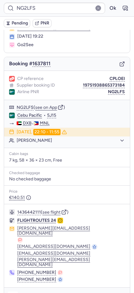
click at [9, 291] on button "button" at bounding box center [13, 296] width 10 height 10
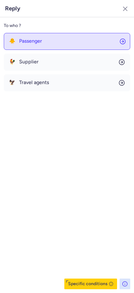
click at [41, 33] on button "🐥 Passenger" at bounding box center [67, 41] width 126 height 17
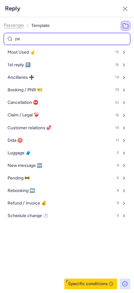
type input "pen"
select select "en"
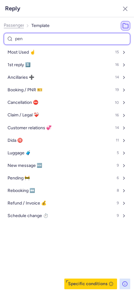
select select "en"
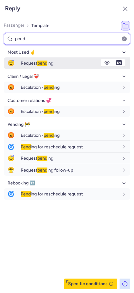
type input "pend"
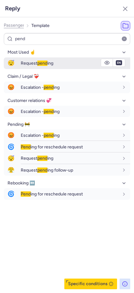
click at [76, 62] on div "Request pend ing" at bounding box center [70, 63] width 98 height 6
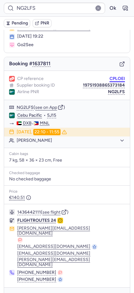
click at [114, 77] on button "CPLOEI" at bounding box center [116, 78] width 15 height 5
click at [119, 64] on icon "button" at bounding box center [122, 64] width 6 height 6
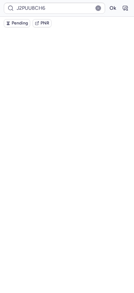
scroll to position [0, 0]
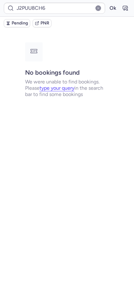
type input "CPD5Z9"
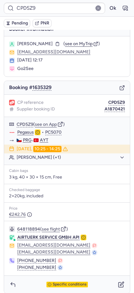
scroll to position [12, 0]
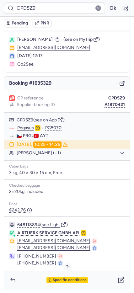
click at [73, 280] on span "Specific conditions" at bounding box center [70, 280] width 34 height 4
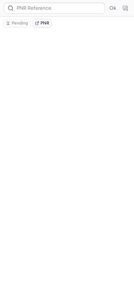
scroll to position [0, 0]
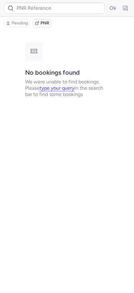
type input "CPYPW7"
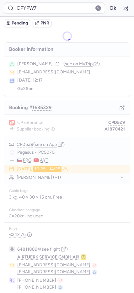
type input "CPRQVD"
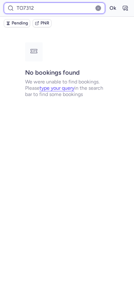
click at [26, 8] on input "TO7312" at bounding box center [54, 8] width 101 height 11
paste input "W7M17L"
click at [107, 3] on button "Ok" at bounding box center [112, 8] width 10 height 10
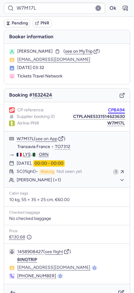
click at [108, 109] on button "CPBA94" at bounding box center [116, 109] width 17 height 5
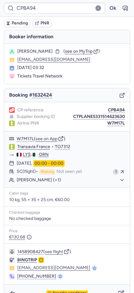
click at [17, 25] on span "Pending" at bounding box center [20, 23] width 16 height 5
type input "CPAT8D"
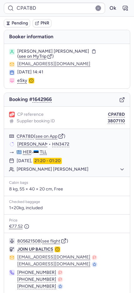
click at [10, 25] on icon "button" at bounding box center [8, 23] width 4 height 4
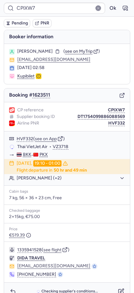
type input "CPPTXU"
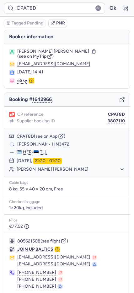
type input "CPIXW7"
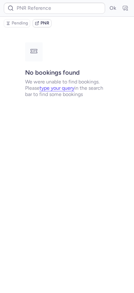
type input "CPKWKM"
type input "DT1755069118224205"
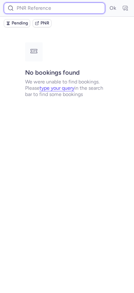
click at [35, 6] on input at bounding box center [54, 8] width 101 height 11
paste input "CPBA94"
type input "CPBA94"
click at [107, 3] on button "Ok" at bounding box center [112, 8] width 10 height 10
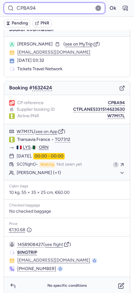
scroll to position [13, 0]
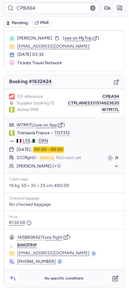
click at [12, 281] on icon "button" at bounding box center [13, 280] width 6 height 6
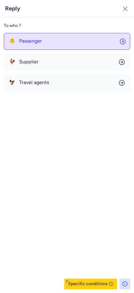
click at [41, 46] on button "🐥 Passenger" at bounding box center [67, 41] width 126 height 17
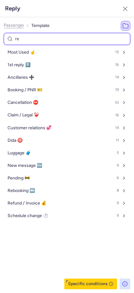
type input "ref"
select select "en"
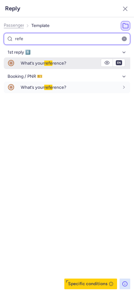
type input "refe"
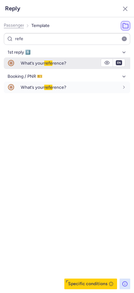
click at [25, 63] on span "What’s your refe rence?" at bounding box center [43, 62] width 45 height 5
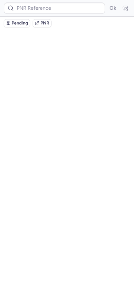
scroll to position [0, 0]
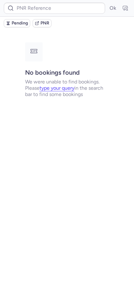
type input "CPEE40"
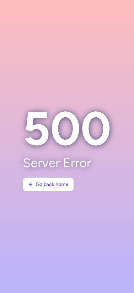
click at [51, 195] on section "500 Server Error Go back home" at bounding box center [67, 146] width 98 height 100
click at [50, 188] on button "Go back home" at bounding box center [48, 184] width 51 height 14
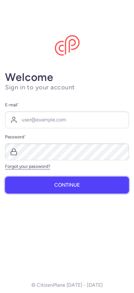
click at [50, 188] on button "Continue" at bounding box center [67, 184] width 124 height 17
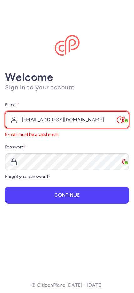
type input "gkaduru@citizenplane.com"
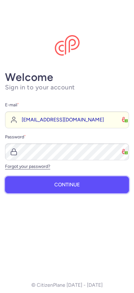
click at [46, 184] on button "Continue" at bounding box center [67, 184] width 124 height 17
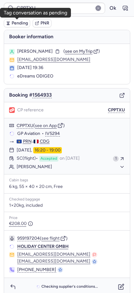
click at [22, 24] on span "Pending" at bounding box center [20, 23] width 16 height 5
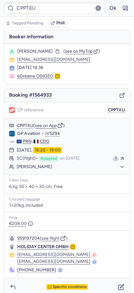
type input "DT1755069118224205"
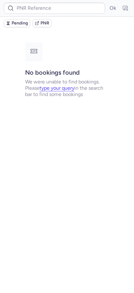
type input "CPEE40"
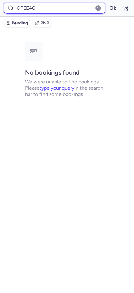
drag, startPoint x: 1, startPoint y: 86, endPoint x: 40, endPoint y: 11, distance: 84.5
click at [40, 11] on input "CPEE40" at bounding box center [54, 8] width 101 height 11
paste input "CPBA94"
type input "CPBA94"
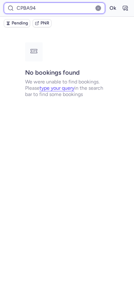
click at [107, 3] on button "Ok" at bounding box center [112, 8] width 10 height 10
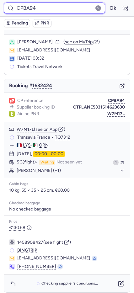
scroll to position [13, 0]
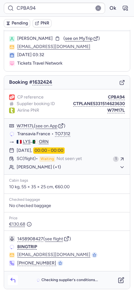
click at [11, 281] on icon "button" at bounding box center [13, 280] width 6 height 6
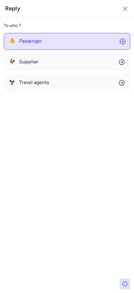
click at [43, 46] on button "🐥 Passenger" at bounding box center [67, 41] width 126 height 17
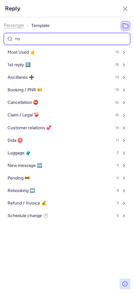
type input "non"
select select "en"
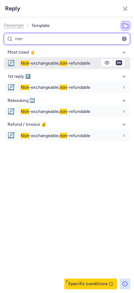
type input "non"
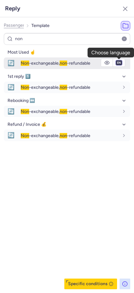
click at [121, 62] on select "fr en de nl pt es it ru" at bounding box center [119, 62] width 6 height 5
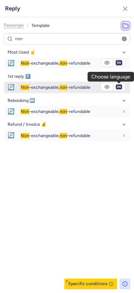
select select "de"
click at [116, 60] on select "fr en de nl pt es it ru" at bounding box center [119, 62] width 6 height 5
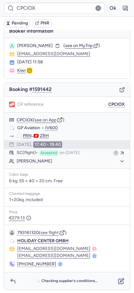
scroll to position [7, 0]
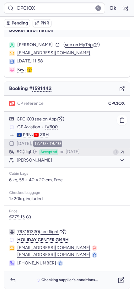
click at [41, 151] on span "Accepted" at bounding box center [48, 152] width 19 height 6
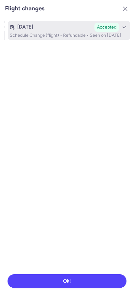
click at [49, 33] on p "Schedule Change (flight) • Refundable • Seen on [DATE]" at bounding box center [69, 35] width 118 height 5
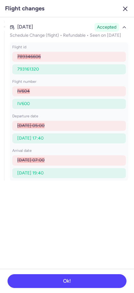
click at [124, 10] on icon "button" at bounding box center [125, 9] width 8 height 8
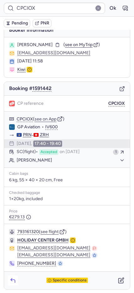
click at [10, 280] on icon "button" at bounding box center [13, 280] width 6 height 6
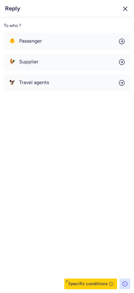
click at [123, 8] on icon "button" at bounding box center [125, 9] width 8 height 8
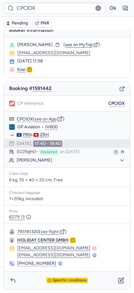
type input "CPDOSM"
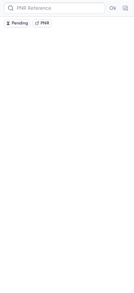
scroll to position [0, 0]
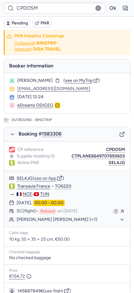
drag, startPoint x: 2, startPoint y: 67, endPoint x: 14, endPoint y: 21, distance: 47.6
click at [14, 21] on span "Pending" at bounding box center [20, 23] width 16 height 5
type input "CPKK7D"
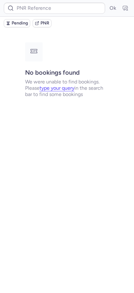
type input "CPBTQM"
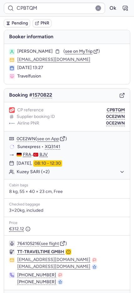
click at [108, 124] on button "0CE2WN" at bounding box center [115, 123] width 19 height 5
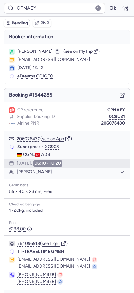
type input "0CE2WN"
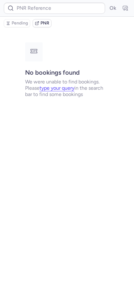
type input "0CE2WN"
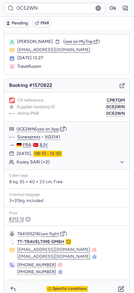
scroll to position [18, 0]
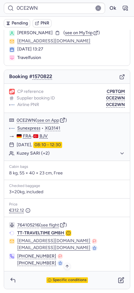
click at [67, 277] on div "Specific conditions" at bounding box center [66, 280] width 41 height 6
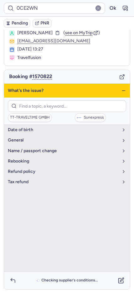
click at [121, 90] on icon "button" at bounding box center [123, 90] width 5 height 5
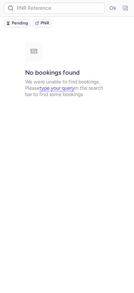
scroll to position [0, 0]
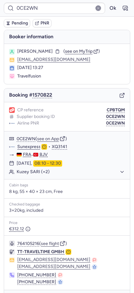
type input "CPBTQM"
click at [106, 122] on button "0CE2WN" at bounding box center [115, 123] width 19 height 5
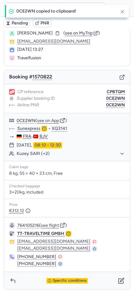
scroll to position [19, 0]
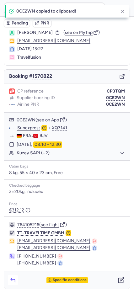
click at [14, 281] on icon "button" at bounding box center [13, 280] width 6 height 6
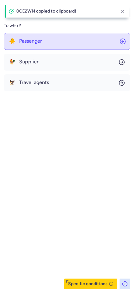
click at [44, 44] on button "🐥 Passenger" at bounding box center [67, 41] width 126 height 17
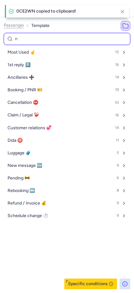
type input "nr"
select select "en"
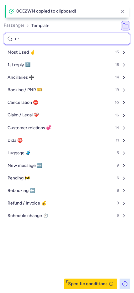
select select "en"
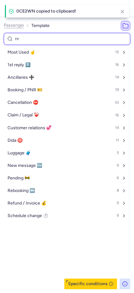
select select "en"
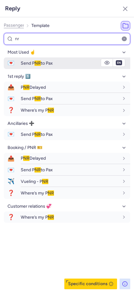
type input "nr"
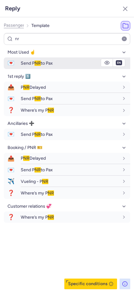
click at [35, 63] on span "Send P NR to Pax" at bounding box center [37, 62] width 32 height 5
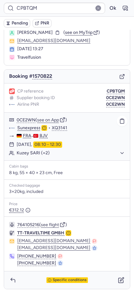
click at [109, 107] on div "CP reference CPBTQM Supplier booking ID 0CE2WN Airline PNR 0CE2WN" at bounding box center [67, 97] width 126 height 29
click at [110, 105] on button "0CE2WN" at bounding box center [115, 104] width 19 height 5
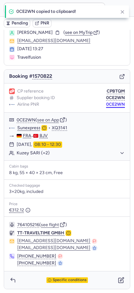
click at [110, 105] on button "0CE2WN" at bounding box center [115, 104] width 19 height 5
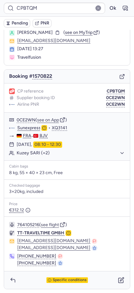
type input "CPPTXU"
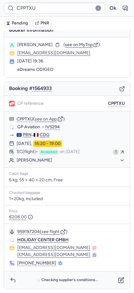
scroll to position [6, 0]
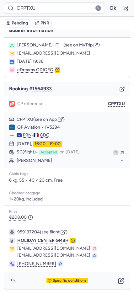
click at [13, 25] on span "Pending" at bounding box center [20, 23] width 16 height 5
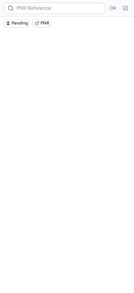
scroll to position [0, 0]
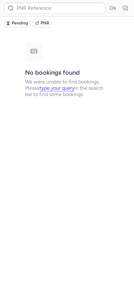
type input "CPKK7D"
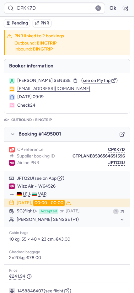
scroll to position [280, 0]
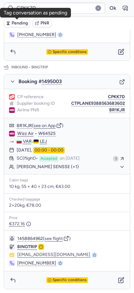
click at [14, 24] on span "Pending" at bounding box center [20, 23] width 16 height 5
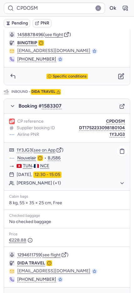
scroll to position [272, 0]
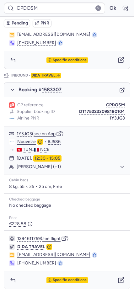
click at [22, 24] on span "Pending" at bounding box center [20, 23] width 16 height 5
type input "CPBQLP"
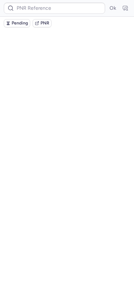
scroll to position [0, 0]
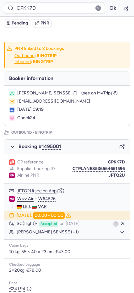
type input "CPVOML"
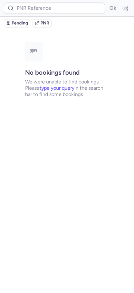
type input "CPV4VU"
type input "CPOZRK"
type input "CPV4VU"
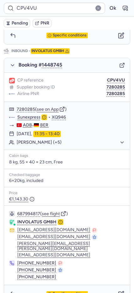
scroll to position [317, 0]
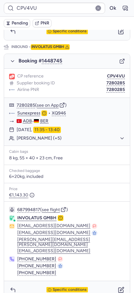
click at [73, 281] on div "Specific conditions" at bounding box center [67, 290] width 126 height 18
click at [67, 287] on span "Specific conditions" at bounding box center [70, 289] width 34 height 4
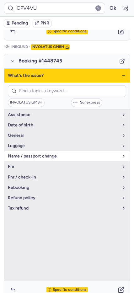
click at [29, 153] on span "name / passport change" at bounding box center [63, 155] width 111 height 5
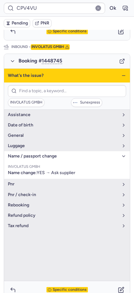
click at [121, 73] on icon "button" at bounding box center [123, 75] width 5 height 5
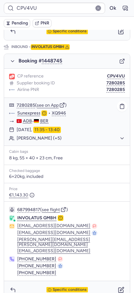
click at [65, 135] on button "Annete Carola TOPP (+5)" at bounding box center [71, 138] width 108 height 6
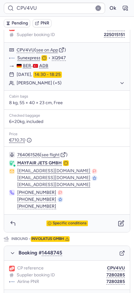
scroll to position [142, 0]
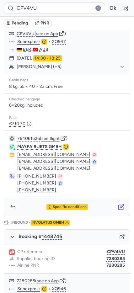
click at [118, 204] on icon "button" at bounding box center [121, 207] width 6 height 6
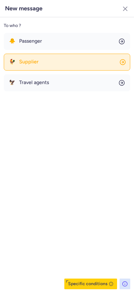
click at [45, 65] on button "🐓 Supplier" at bounding box center [67, 62] width 126 height 17
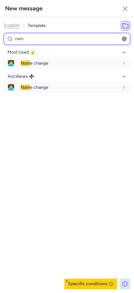
type input "nam"
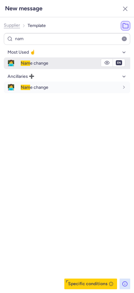
click at [44, 65] on span "Nam e change" at bounding box center [35, 62] width 28 height 5
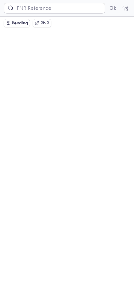
scroll to position [0, 0]
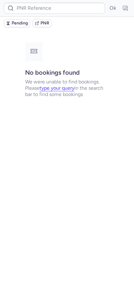
type input "CPV4VU"
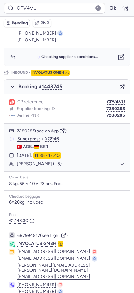
scroll to position [317, 0]
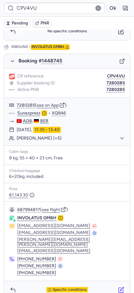
click at [118, 286] on icon "button" at bounding box center [121, 289] width 6 height 6
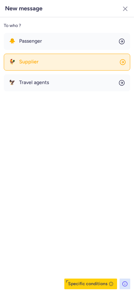
click at [36, 62] on span "Supplier" at bounding box center [28, 62] width 19 height 6
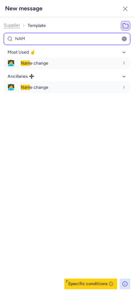
type input "NAM"
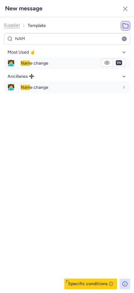
click at [37, 62] on span "Nam e change" at bounding box center [35, 62] width 28 height 5
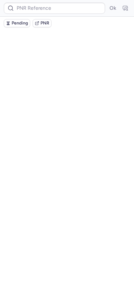
scroll to position [0, 0]
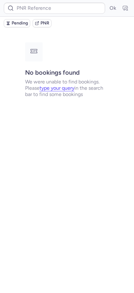
type input "CPV4VU"
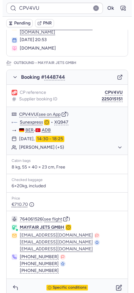
scroll to position [317, 0]
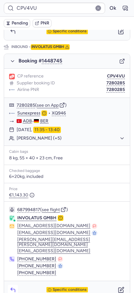
click at [13, 286] on icon "button" at bounding box center [13, 289] width 6 height 6
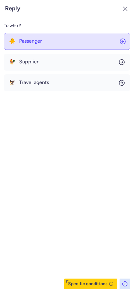
click at [22, 46] on button "🐥 Passenger" at bounding box center [67, 41] width 126 height 17
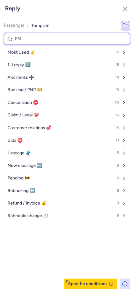
type input "END"
select select "en"
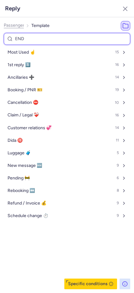
select select "en"
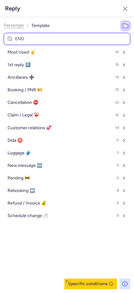
select select "en"
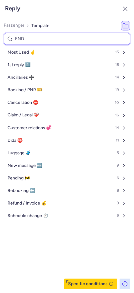
select select "en"
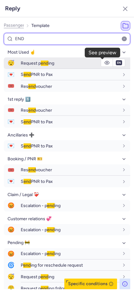
type input "END"
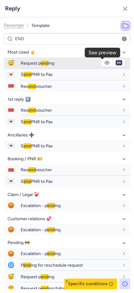
drag, startPoint x: 106, startPoint y: 61, endPoint x: 114, endPoint y: 66, distance: 9.4
click at [116, 63] on select "fr en de nl pt es it ru" at bounding box center [119, 62] width 6 height 5
select select "de"
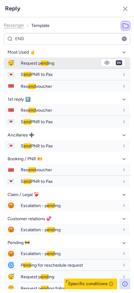
click at [116, 60] on select "fr en de nl pt es it ru" at bounding box center [119, 62] width 6 height 5
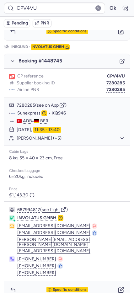
click at [17, 23] on span "Pending" at bounding box center [20, 23] width 16 height 5
click at [8, 21] on icon "button" at bounding box center [8, 23] width 4 height 4
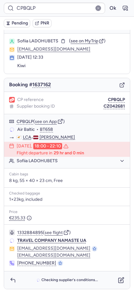
scroll to position [10, 0]
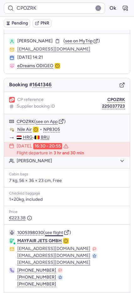
click at [51, 231] on button "see flight" at bounding box center [54, 232] width 18 height 5
click at [55, 128] on button "NP8305" at bounding box center [51, 129] width 17 height 5
type input "CPBQLP"
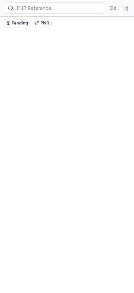
scroll to position [0, 0]
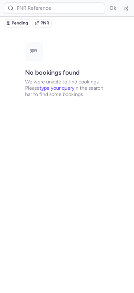
type input "CPXBOX"
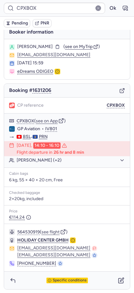
scroll to position [5, 0]
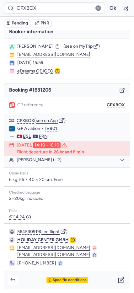
click at [13, 280] on icon "button" at bounding box center [13, 280] width 6 height 6
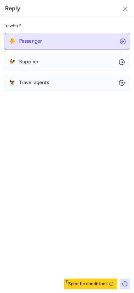
click at [24, 42] on span "Passenger" at bounding box center [30, 41] width 23 height 6
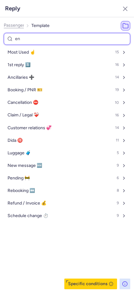
type input "end"
select select "en"
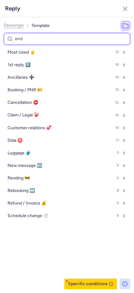
select select "en"
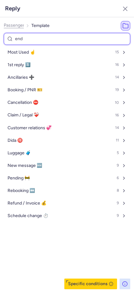
select select "en"
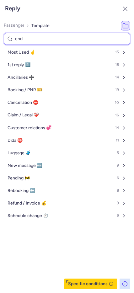
select select "en"
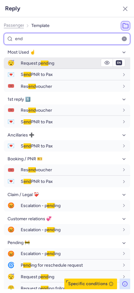
type input "end"
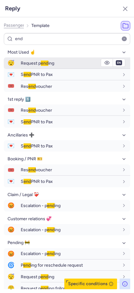
click at [12, 58] on span "😴" at bounding box center [11, 63] width 14 height 12
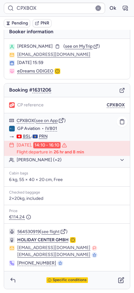
click at [49, 163] on div "Elsa RASHITI (+2)" at bounding box center [67, 160] width 126 height 8
click at [50, 158] on button "Elsa RASHITI (+2)" at bounding box center [71, 160] width 108 height 6
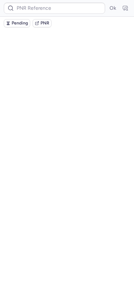
scroll to position [0, 0]
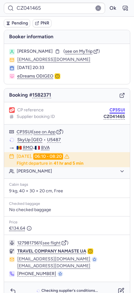
click at [109, 108] on button "CP3SUI" at bounding box center [116, 109] width 15 height 5
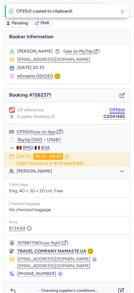
click at [109, 108] on button "CP3SUI" at bounding box center [116, 109] width 15 height 5
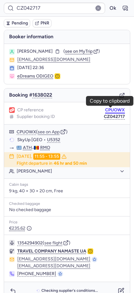
click at [107, 108] on button "CPUOWX" at bounding box center [115, 109] width 20 height 5
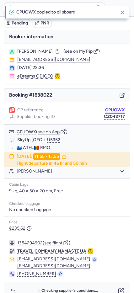
click at [107, 108] on button "CPUOWX" at bounding box center [115, 109] width 20 height 5
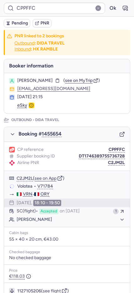
type input "CPVOML"
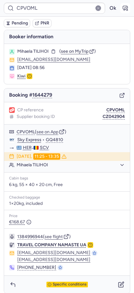
click at [120, 9] on button "button" at bounding box center [125, 8] width 10 height 10
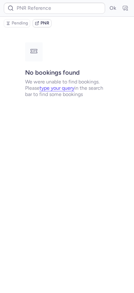
type input "CPVOML"
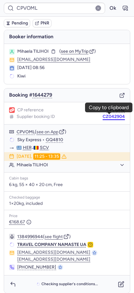
click at [102, 117] on button "CZ042904" at bounding box center [113, 116] width 22 height 5
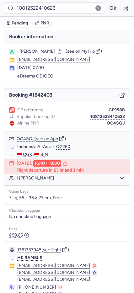
type input "DT1755069118224205"
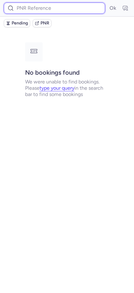
drag, startPoint x: 71, startPoint y: 111, endPoint x: 20, endPoint y: 6, distance: 117.5
click at [20, 6] on input at bounding box center [54, 8] width 101 height 11
click at [55, 8] on input at bounding box center [54, 8] width 101 height 11
paste input "CPV4VU"
type input "CPV4VU"
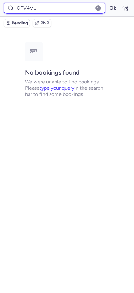
click at [107, 3] on button "Ok" at bounding box center [112, 8] width 10 height 10
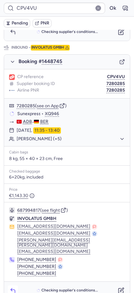
scroll to position [317, 0]
click at [17, 285] on button "button" at bounding box center [13, 290] width 10 height 10
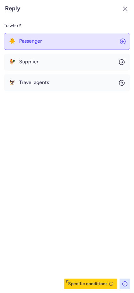
click at [34, 42] on span "Passenger" at bounding box center [30, 41] width 23 height 6
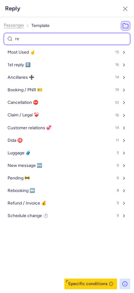
type input "ref"
select select "en"
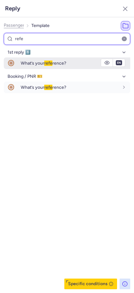
type input "refe"
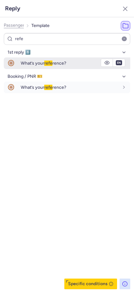
click at [45, 61] on span "What’s your refe rence?" at bounding box center [43, 62] width 45 height 5
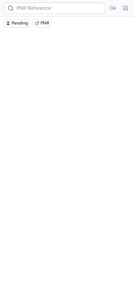
scroll to position [0, 0]
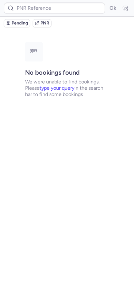
type input "10812522410623"
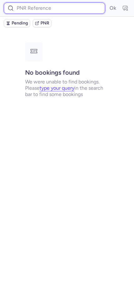
click at [31, 12] on input at bounding box center [54, 8] width 101 height 11
paste input "CP883Q"
click at [107, 3] on button "Ok" at bounding box center [112, 8] width 10 height 10
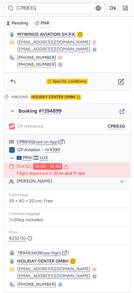
scroll to position [277, 0]
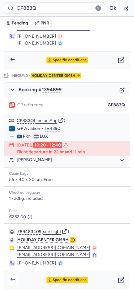
click at [12, 276] on button "button" at bounding box center [13, 280] width 10 height 10
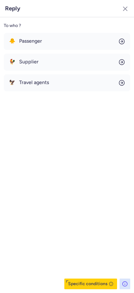
click at [124, 7] on icon "button" at bounding box center [125, 9] width 8 height 8
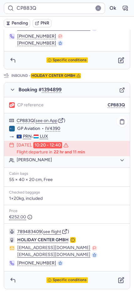
click at [23, 162] on button "Frederique ANDRESS YURTMAN" at bounding box center [71, 160] width 108 height 6
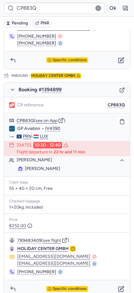
click at [27, 167] on span "Frederique ANDRESS YURTMAN" at bounding box center [42, 168] width 35 height 5
copy span "Frederique"
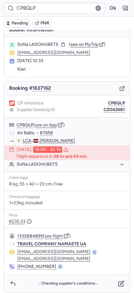
scroll to position [7, 0]
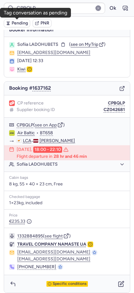
click at [11, 22] on button "Pending" at bounding box center [17, 23] width 26 height 8
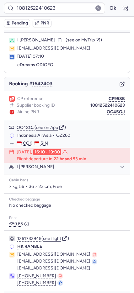
scroll to position [11, 0]
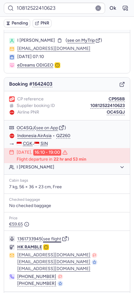
click at [53, 239] on button "see flight" at bounding box center [52, 238] width 18 height 5
click at [107, 10] on button "Ok" at bounding box center [112, 8] width 10 height 10
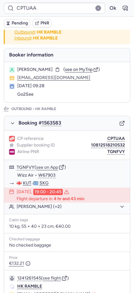
scroll to position [11, 0]
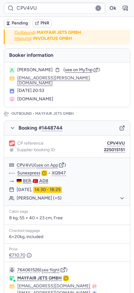
click at [119, 125] on icon "button" at bounding box center [122, 128] width 6 height 6
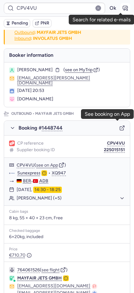
click at [122, 8] on icon "button" at bounding box center [125, 8] width 6 height 6
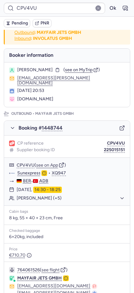
type input "CPBTQM"
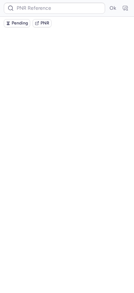
scroll to position [0, 0]
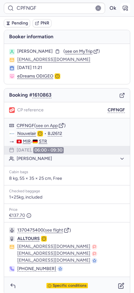
click at [123, 6] on icon "button" at bounding box center [125, 8] width 5 height 4
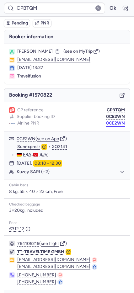
click at [106, 124] on button "0CE2WN" at bounding box center [115, 123] width 19 height 5
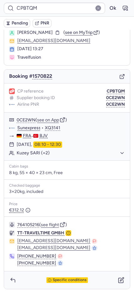
click at [73, 276] on div "Specific conditions" at bounding box center [67, 280] width 126 height 18
click at [67, 282] on span "Specific conditions" at bounding box center [70, 280] width 34 height 4
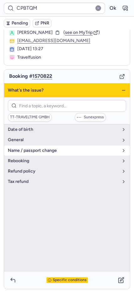
click at [35, 140] on span "general" at bounding box center [63, 139] width 111 height 5
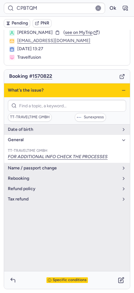
click at [121, 91] on icon "button" at bounding box center [123, 90] width 5 height 5
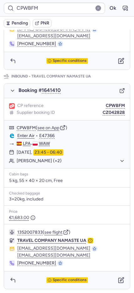
scroll to position [33, 0]
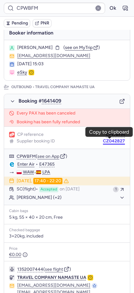
click at [109, 142] on button "CZ042827" at bounding box center [114, 140] width 22 height 5
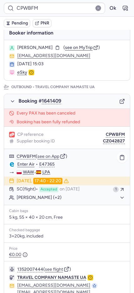
scroll to position [289, 0]
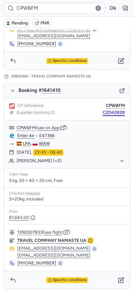
click at [110, 110] on button "CZ042828" at bounding box center [113, 112] width 22 height 5
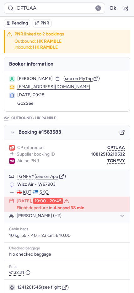
scroll to position [2, 0]
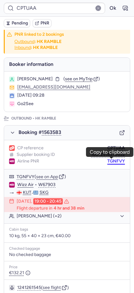
click at [111, 162] on button "TGNFVY" at bounding box center [116, 160] width 18 height 5
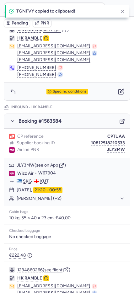
scroll to position [310, 0]
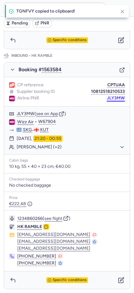
click at [106, 99] on button "JLY3MW" at bounding box center [115, 98] width 18 height 5
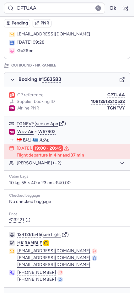
scroll to position [0, 0]
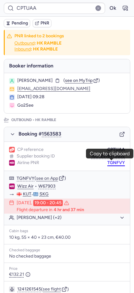
click at [107, 161] on button "TGNFVY" at bounding box center [116, 162] width 18 height 5
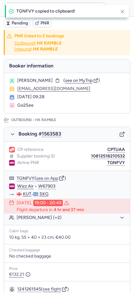
scroll to position [310, 0]
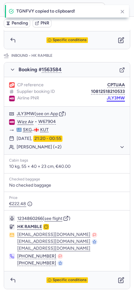
click at [111, 98] on button "JLY3MW" at bounding box center [115, 98] width 18 height 5
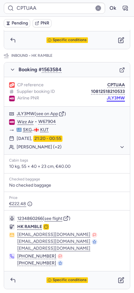
type input "CPKB4B"
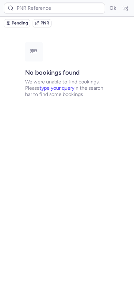
scroll to position [0, 0]
type input "CPBA94"
type input "CPKK7D"
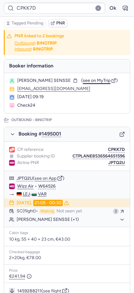
click at [83, 81] on span "see on MyTrip" at bounding box center [97, 80] width 28 height 5
click at [84, 80] on span "see on MyTrip" at bounding box center [97, 80] width 28 height 5
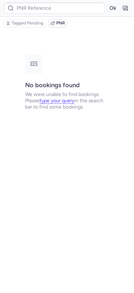
type input "CPDOSM"
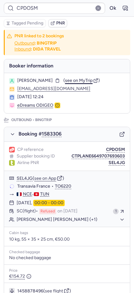
click at [74, 81] on span "see on MyTrip" at bounding box center [79, 80] width 28 height 5
click at [109, 9] on button "Ok" at bounding box center [112, 8] width 10 height 10
click at [108, 8] on button "Ok" at bounding box center [112, 8] width 10 height 10
click at [109, 8] on button "Ok" at bounding box center [112, 8] width 10 height 10
click at [109, 7] on button "Ok" at bounding box center [112, 8] width 10 height 10
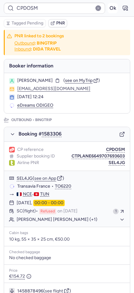
click at [109, 7] on button "Ok" at bounding box center [112, 8] width 10 height 10
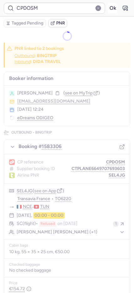
click at [109, 7] on button "Ok" at bounding box center [112, 8] width 10 height 10
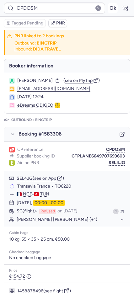
click at [107, 6] on button "Ok" at bounding box center [112, 8] width 10 height 10
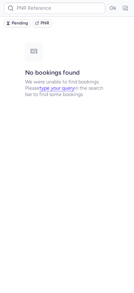
type input "CPBA94"
type input "CPYPW7"
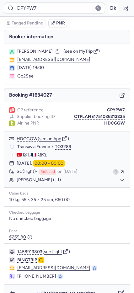
click at [107, 9] on button "Ok" at bounding box center [112, 8] width 10 height 10
click at [107, 10] on button "Ok" at bounding box center [112, 8] width 10 height 10
click at [107, 9] on button "Ok" at bounding box center [112, 8] width 10 height 10
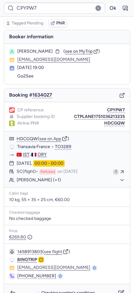
click at [107, 9] on button "Ok" at bounding box center [112, 8] width 10 height 10
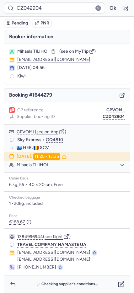
type input "CP4XDD"
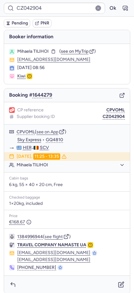
type input "CP4XDD"
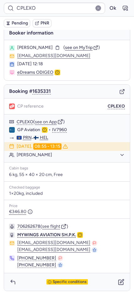
scroll to position [6, 0]
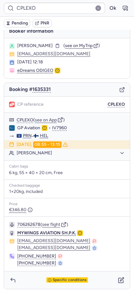
type input "CP5SMA"
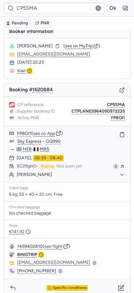
scroll to position [13, 0]
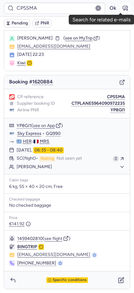
click at [122, 8] on icon "button" at bounding box center [125, 8] width 6 height 6
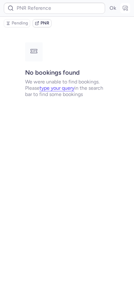
scroll to position [0, 0]
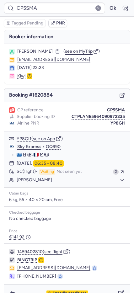
click at [75, 51] on span "see on MyTrip" at bounding box center [79, 51] width 28 height 5
type input "CP4XDD"
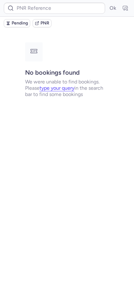
click at [17, 27] on button "Pending" at bounding box center [17, 23] width 26 height 8
type input "CPXBS8"
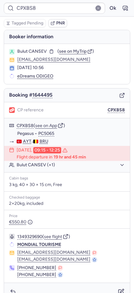
scroll to position [12, 0]
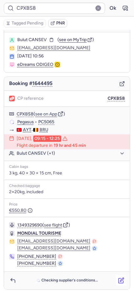
click at [118, 278] on icon "button" at bounding box center [121, 280] width 6 height 6
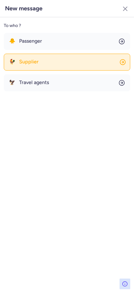
click at [31, 62] on span "Supplier" at bounding box center [28, 62] width 19 height 6
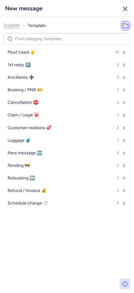
click at [122, 8] on icon "button" at bounding box center [125, 9] width 8 height 8
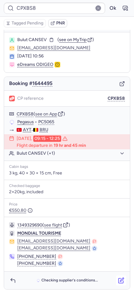
click at [118, 278] on icon "button" at bounding box center [121, 280] width 6 height 6
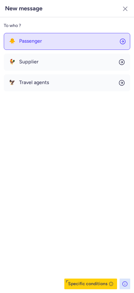
click at [24, 34] on button "🐥 Passenger" at bounding box center [67, 41] width 126 height 17
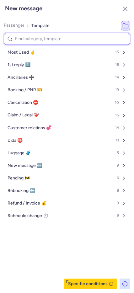
click at [45, 39] on input at bounding box center [67, 39] width 126 height 12
type input "gen"
select select "en"
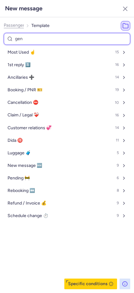
select select "en"
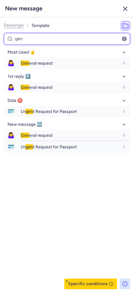
type input "gen"
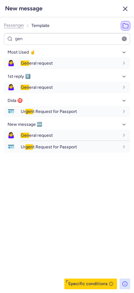
click at [128, 7] on icon "button" at bounding box center [125, 9] width 8 height 8
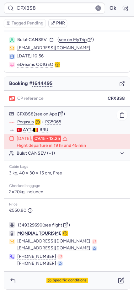
click at [29, 154] on button "Bulut CANSEV (+1)" at bounding box center [71, 153] width 108 height 6
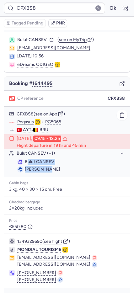
drag, startPoint x: 26, startPoint y: 161, endPoint x: 61, endPoint y: 169, distance: 36.0
click at [61, 169] on ul "Bulut CANSEV Omer BULUT" at bounding box center [67, 165] width 126 height 16
click at [34, 162] on span "Bulut CANSEV" at bounding box center [39, 161] width 29 height 5
drag, startPoint x: 25, startPoint y: 163, endPoint x: 52, endPoint y: 170, distance: 28.0
click at [52, 170] on ul "Bulut CANSEV Omer BULUT" at bounding box center [67, 165] width 126 height 16
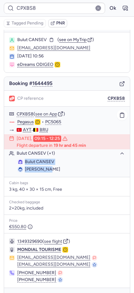
copy ul "Bulut CANSEV Omer BULUT"
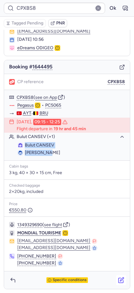
click at [118, 278] on icon "button" at bounding box center [121, 280] width 6 height 6
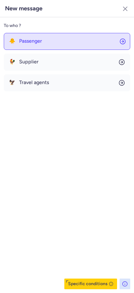
click at [36, 46] on button "🐥 Passenger" at bounding box center [67, 41] width 126 height 17
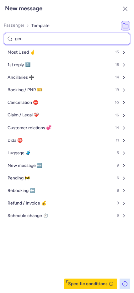
type input "gene"
select select "en"
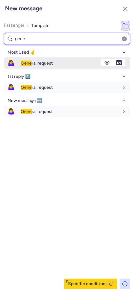
type input "gene"
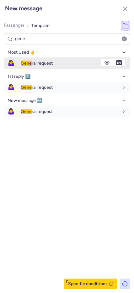
click at [23, 64] on span "Gene" at bounding box center [26, 62] width 11 height 5
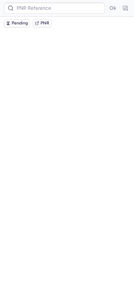
scroll to position [0, 0]
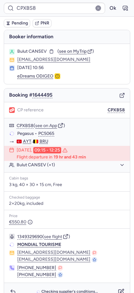
click at [16, 23] on span "Pending" at bounding box center [20, 23] width 16 height 5
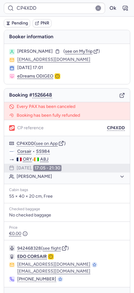
type input "ENT703"
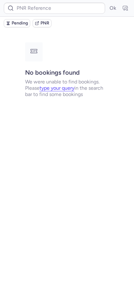
type input "YLW3PI"
type input "D0499917"
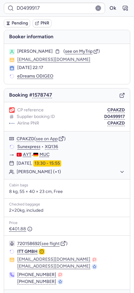
type input "CP9HBM"
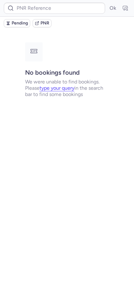
type input "CPFNGF"
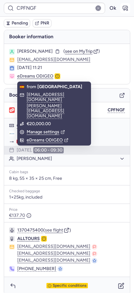
click at [122, 10] on icon "button" at bounding box center [125, 8] width 6 height 6
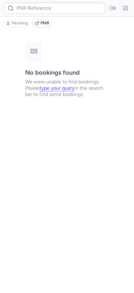
type input "CPFNGF"
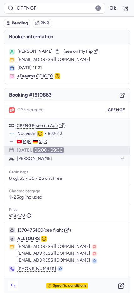
click at [15, 281] on button "button" at bounding box center [13, 285] width 10 height 10
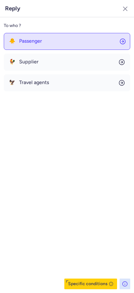
click at [32, 38] on span "Passenger" at bounding box center [30, 41] width 23 height 6
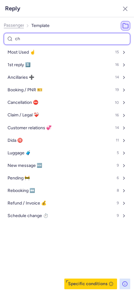
type input "cha"
select select "en"
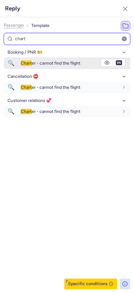
type input "chart"
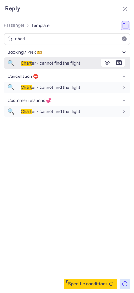
click at [49, 60] on div "Chart er - cannot find the flight" at bounding box center [75, 63] width 109 height 11
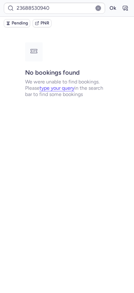
type input "CPPESS"
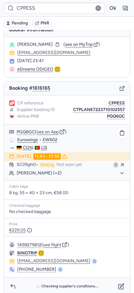
scroll to position [13, 0]
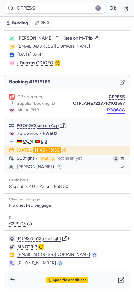
click at [108, 111] on button "PGQ6GC" at bounding box center [116, 109] width 18 height 5
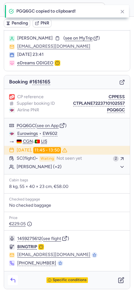
click at [11, 278] on icon "button" at bounding box center [13, 280] width 6 height 6
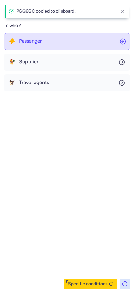
click at [17, 44] on div "🐥 Passenger" at bounding box center [25, 41] width 33 height 6
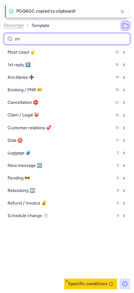
type input "pnr"
select select "en"
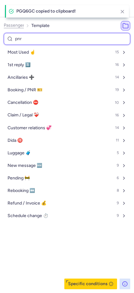
select select "en"
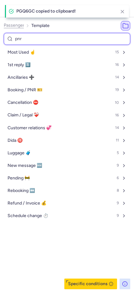
select select "en"
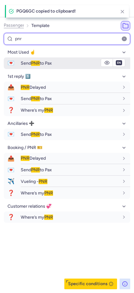
type input "pnr"
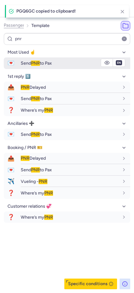
click at [55, 65] on div "Send PNR to Pax" at bounding box center [70, 63] width 98 height 6
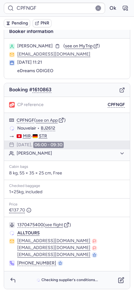
scroll to position [5, 0]
type input "CPICPG"
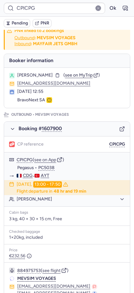
scroll to position [5, 0]
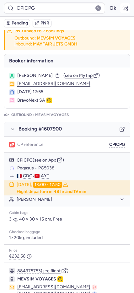
click at [122, 7] on icon "button" at bounding box center [125, 8] width 6 height 6
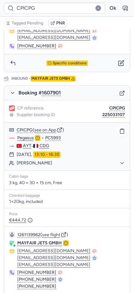
scroll to position [0, 0]
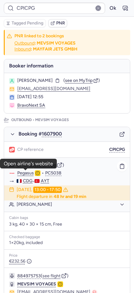
drag, startPoint x: 27, startPoint y: 172, endPoint x: 29, endPoint y: 194, distance: 22.3
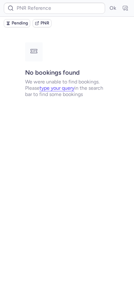
type input "CPMMH4"
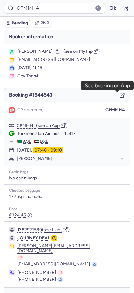
click at [120, 96] on icon "button" at bounding box center [121, 95] width 3 height 3
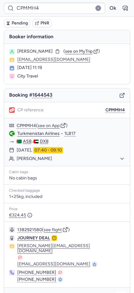
click at [118, 292] on icon "button" at bounding box center [121, 296] width 6 height 6
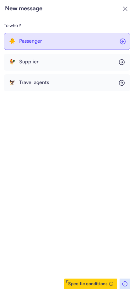
click at [33, 45] on button "🐥 Passenger" at bounding box center [67, 41] width 126 height 17
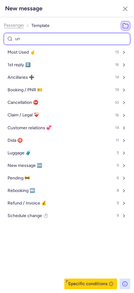
type input "unc"
select select "en"
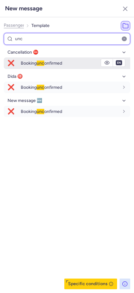
type input "unc"
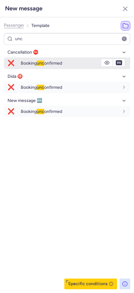
click at [35, 60] on span "Booking unc onfirmed" at bounding box center [41, 62] width 41 height 5
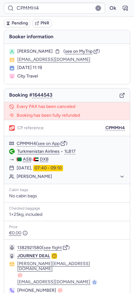
type input "CPFNGF"
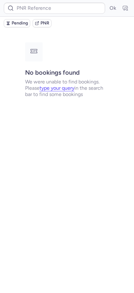
type input "CPFNGF"
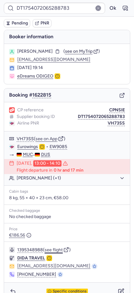
click at [54, 248] on button "see flight" at bounding box center [53, 249] width 18 height 5
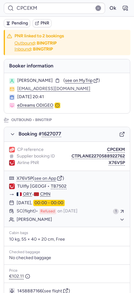
type input "CPBQLP"
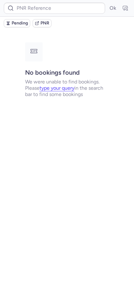
type input "CPKK7D"
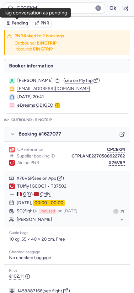
click at [18, 25] on span "Pending" at bounding box center [20, 23] width 16 height 5
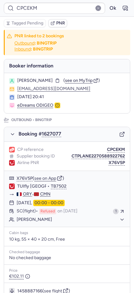
type input "CPBQLP"
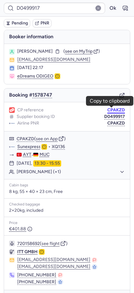
click at [109, 108] on button "CPAKZD" at bounding box center [116, 109] width 18 height 5
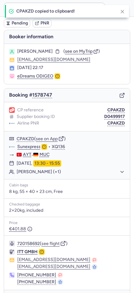
type input "CPAKZD"
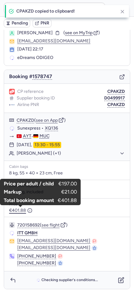
scroll to position [18, 0]
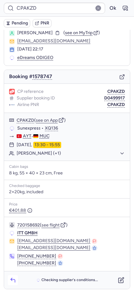
click at [12, 284] on button "button" at bounding box center [13, 280] width 10 height 10
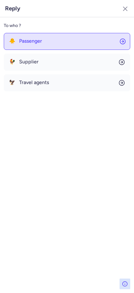
click at [34, 45] on button "🐥 Passenger" at bounding box center [67, 41] width 126 height 17
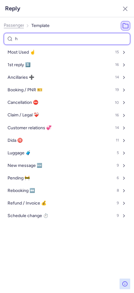
type input "he"
select select "en"
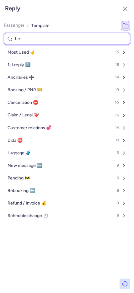
select select "en"
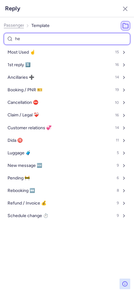
select select "en"
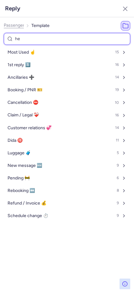
select select "en"
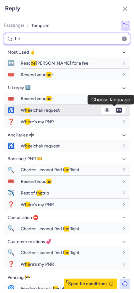
type input "he"
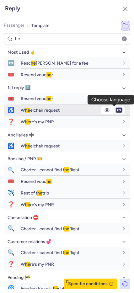
click at [117, 112] on select "fr en de nl pt es it ru" at bounding box center [119, 109] width 6 height 5
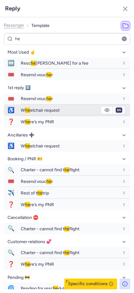
select select "de"
click at [116, 107] on select "fr en de nl pt es it ru" at bounding box center [119, 109] width 6 height 5
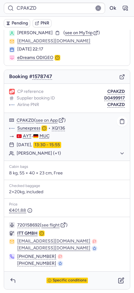
type input "CPFNGF"
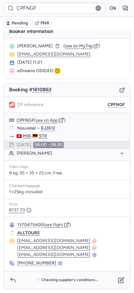
scroll to position [5, 0]
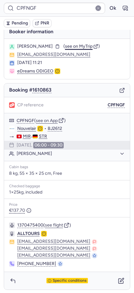
click at [76, 47] on span "see on MyTrip" at bounding box center [79, 46] width 28 height 5
click at [16, 25] on span "Pending" at bounding box center [20, 23] width 16 height 5
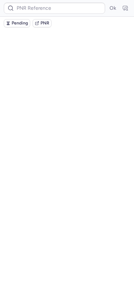
scroll to position [0, 0]
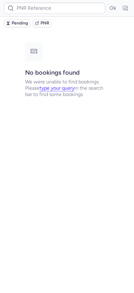
type input "CP7U3I"
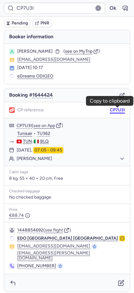
click at [117, 109] on button "CP7U3I" at bounding box center [117, 109] width 15 height 5
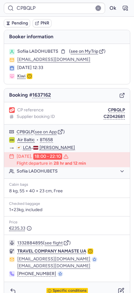
type input "CPV4VU"
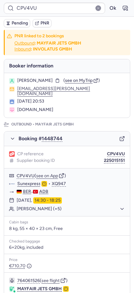
click at [120, 137] on icon "button" at bounding box center [121, 138] width 3 height 3
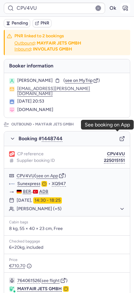
click at [122, 11] on icon "button" at bounding box center [125, 8] width 6 height 6
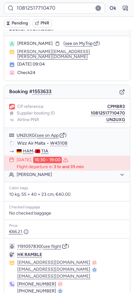
scroll to position [31, 0]
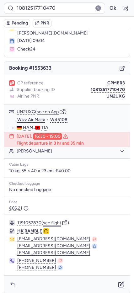
click at [59, 220] on button "see flight" at bounding box center [52, 222] width 18 height 5
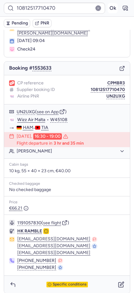
click at [107, 6] on button "Ok" at bounding box center [112, 8] width 10 height 10
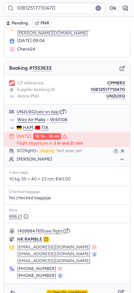
type input "CPFNGF"
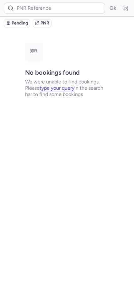
scroll to position [0, 0]
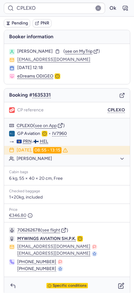
type input "CPFNGF"
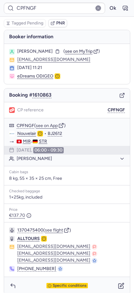
type input "CPLEXO"
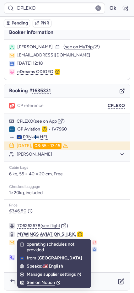
scroll to position [6, 0]
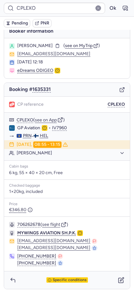
click at [7, 279] on div "Specific conditions" at bounding box center [67, 280] width 126 height 18
click at [12, 278] on icon "button" at bounding box center [13, 280] width 6 height 6
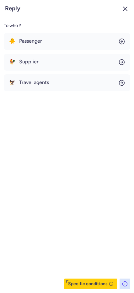
click at [124, 13] on button "button" at bounding box center [125, 9] width 10 height 10
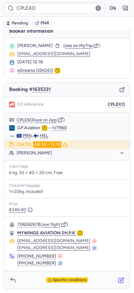
click at [118, 279] on icon "button" at bounding box center [121, 280] width 6 height 6
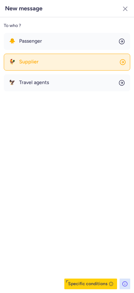
click at [32, 59] on span "Supplier" at bounding box center [28, 62] width 19 height 6
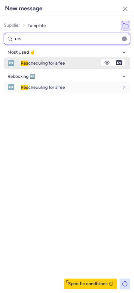
type input "res"
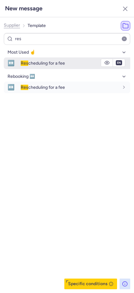
click at [31, 62] on span "Res cheduling for a fee" at bounding box center [43, 62] width 44 height 5
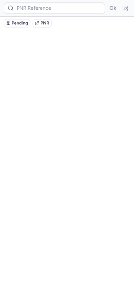
scroll to position [0, 0]
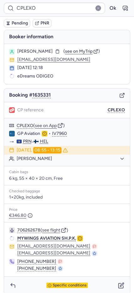
click at [20, 26] on span "Pending" at bounding box center [20, 23] width 16 height 5
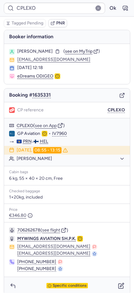
type input "CP7VIN"
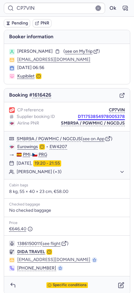
click at [78, 114] on button "DT1753854978005378" at bounding box center [101, 116] width 47 height 5
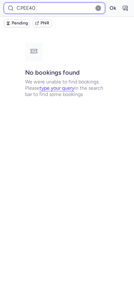
click at [47, 10] on input "CPEE40" at bounding box center [54, 8] width 101 height 11
type input "CPEE4O"
click at [107, 3] on button "Ok" at bounding box center [112, 8] width 10 height 10
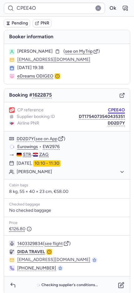
click at [109, 111] on button "CPEE4O" at bounding box center [116, 109] width 17 height 5
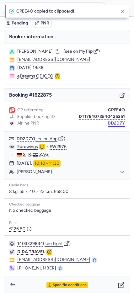
click at [114, 122] on button "DD2D7Y" at bounding box center [115, 123] width 17 height 5
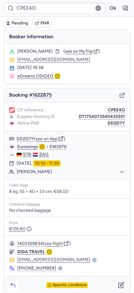
click at [8, 284] on button "button" at bounding box center [13, 285] width 10 height 10
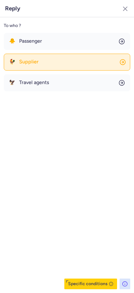
click at [49, 47] on button "🐥 Passenger" at bounding box center [67, 41] width 126 height 17
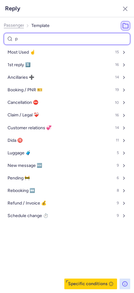
type input "pn"
select select "de"
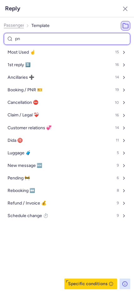
select select "de"
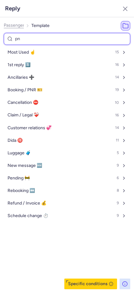
select select "de"
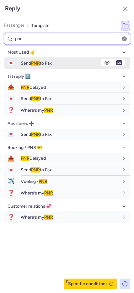
type input "pnr"
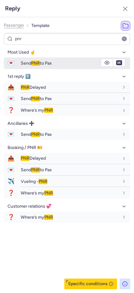
click at [80, 63] on div "Send PNR to Pax" at bounding box center [70, 63] width 98 height 6
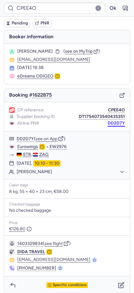
click at [107, 122] on button "DD2D7Y" at bounding box center [115, 123] width 17 height 5
type input "CPFNGF"
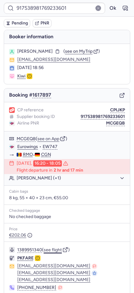
click at [50, 251] on button "see flight" at bounding box center [53, 249] width 18 height 5
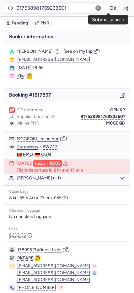
click at [107, 8] on button "Ok" at bounding box center [112, 8] width 10 height 10
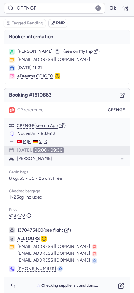
type input "CPPTXU"
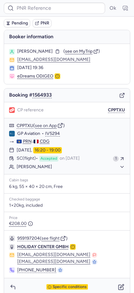
type input "CPCEKM"
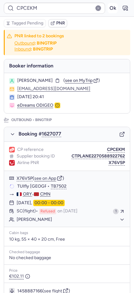
click at [107, 7] on button "Ok" at bounding box center [112, 8] width 10 height 10
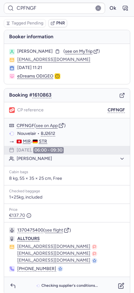
type input "CPPTXU"
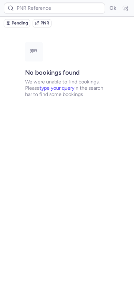
type input "CPYPW7"
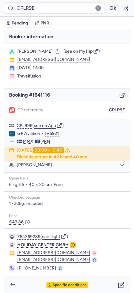
type input "CPBM9G"
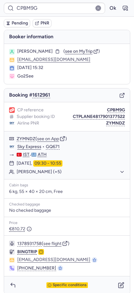
click at [119, 96] on icon "button" at bounding box center [122, 95] width 6 height 6
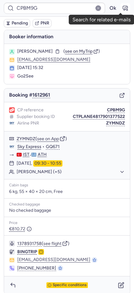
click at [124, 6] on button "button" at bounding box center [125, 8] width 10 height 10
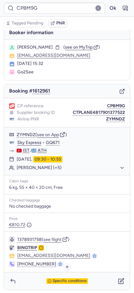
scroll to position [5, 0]
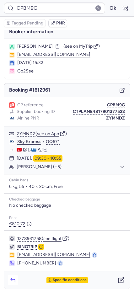
click at [13, 281] on icon "button" at bounding box center [13, 280] width 6 height 6
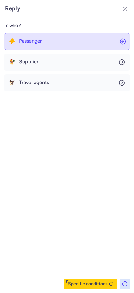
click at [25, 44] on span "Passenger" at bounding box center [30, 41] width 23 height 6
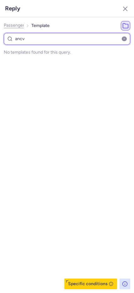
type input "anc"
select select "en"
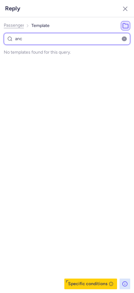
select select "en"
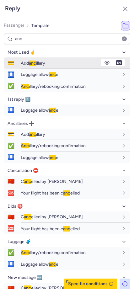
click at [39, 62] on span "Add anc illary" at bounding box center [33, 62] width 24 height 5
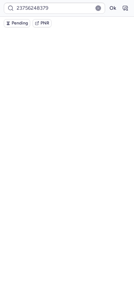
scroll to position [0, 0]
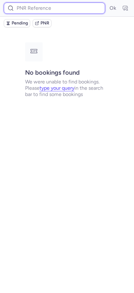
click at [18, 11] on input at bounding box center [54, 8] width 101 height 11
paste input "3684535"
click at [107, 3] on button "Ok" at bounding box center [112, 8] width 10 height 10
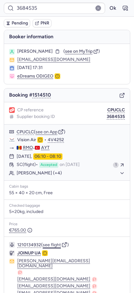
click at [48, 243] on button "see flight" at bounding box center [52, 244] width 18 height 5
drag, startPoint x: 106, startPoint y: 7, endPoint x: 104, endPoint y: 12, distance: 5.5
click at [107, 7] on button "Ok" at bounding box center [112, 8] width 10 height 10
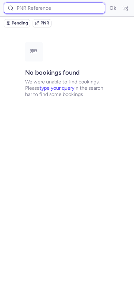
click at [54, 5] on input at bounding box center [54, 8] width 101 height 11
paste input "M5IJVF"
click at [107, 3] on button "Ok" at bounding box center [112, 8] width 10 height 10
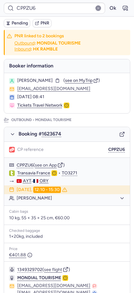
scroll to position [256, 0]
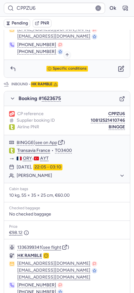
click at [53, 69] on span "Specific conditions" at bounding box center [70, 68] width 34 height 4
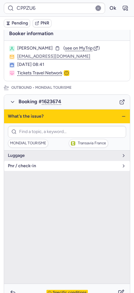
click at [38, 168] on span "pnr / check-in" at bounding box center [63, 165] width 111 height 5
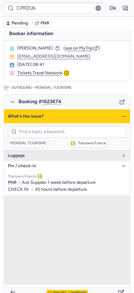
click at [121, 117] on icon "button" at bounding box center [123, 116] width 5 height 5
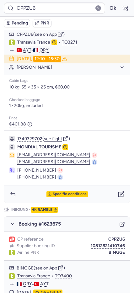
scroll to position [132, 0]
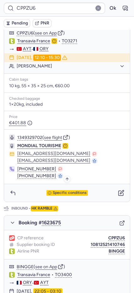
click at [58, 191] on span "Specific conditions" at bounding box center [70, 192] width 34 height 4
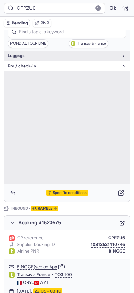
click at [23, 69] on button "pnr / check-in" at bounding box center [67, 66] width 126 height 10
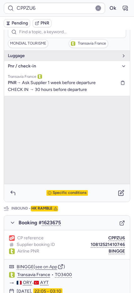
drag, startPoint x: 35, startPoint y: 88, endPoint x: 92, endPoint y: 89, distance: 57.3
click at [92, 89] on div "PNR → Ask Supplier 1 week before departure CHECK IN → 30 hours before departure" at bounding box center [67, 86] width 118 height 14
copy span "30 hours before departure"
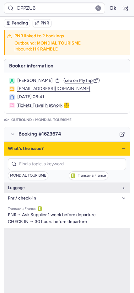
click at [121, 149] on icon "button" at bounding box center [123, 148] width 5 height 5
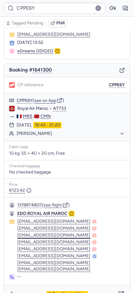
scroll to position [39, 0]
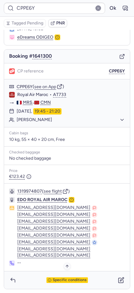
click at [56, 279] on span "Specific conditions" at bounding box center [70, 280] width 34 height 4
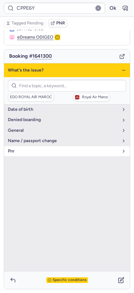
click at [23, 150] on span "pnr" at bounding box center [63, 150] width 111 height 5
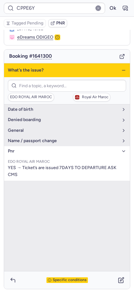
click at [122, 70] on line "button" at bounding box center [123, 70] width 3 height 0
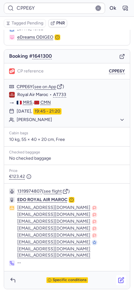
click at [118, 282] on icon "button" at bounding box center [121, 280] width 6 height 6
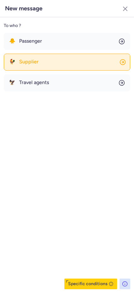
click at [34, 61] on span "Supplier" at bounding box center [28, 62] width 19 height 6
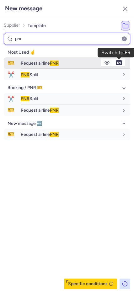
type input "pnr"
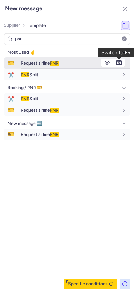
click at [118, 63] on button "en" at bounding box center [119, 62] width 6 height 5
click at [56, 63] on span "PNR" at bounding box center [54, 62] width 9 height 5
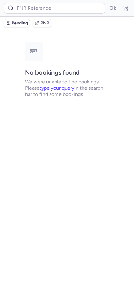
scroll to position [0, 0]
type input "CPPE6Y"
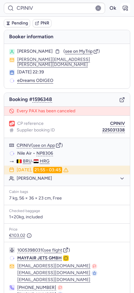
click at [120, 13] on button "button" at bounding box center [125, 8] width 10 height 10
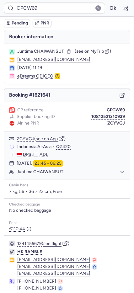
type input "CP9HGX"
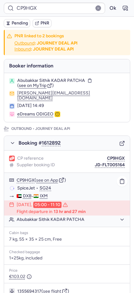
scroll to position [261, 0]
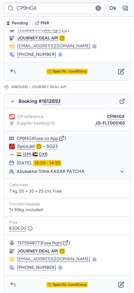
click at [22, 24] on span "Pending" at bounding box center [20, 23] width 16 height 5
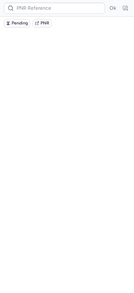
scroll to position [0, 0]
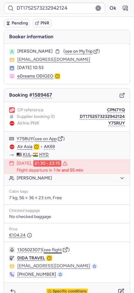
click at [56, 250] on button "see flight" at bounding box center [53, 249] width 18 height 5
type input "CPEKB4"
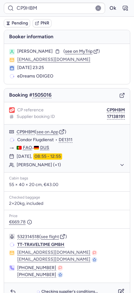
type input "CPIOYN"
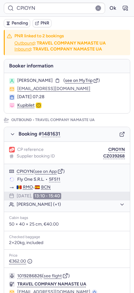
scroll to position [263, 0]
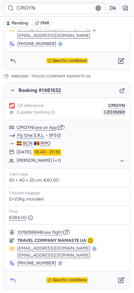
click at [12, 280] on polyline "button" at bounding box center [11, 279] width 1 height 3
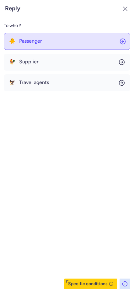
click at [36, 39] on span "Passenger" at bounding box center [30, 41] width 23 height 6
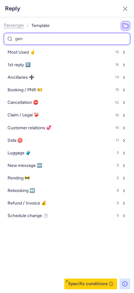
type input "gene"
select select "en"
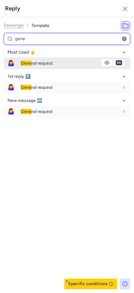
type input "gene"
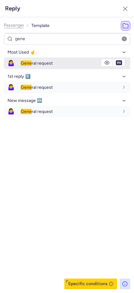
click at [30, 65] on span "Gene" at bounding box center [26, 62] width 11 height 5
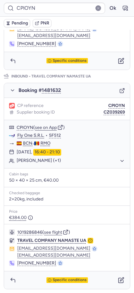
type input "CPFNGF"
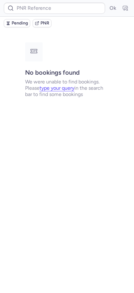
scroll to position [0, 0]
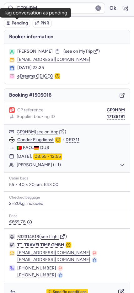
click at [17, 24] on span "Pending" at bounding box center [20, 23] width 16 height 5
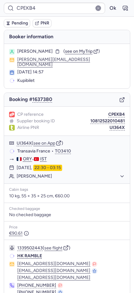
type input "CP9HGX"
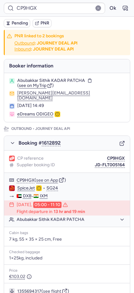
scroll to position [261, 0]
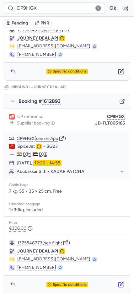
click at [120, 282] on icon "button" at bounding box center [122, 284] width 4 height 4
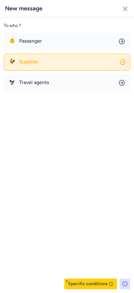
click at [29, 60] on span "Supplier" at bounding box center [28, 62] width 19 height 6
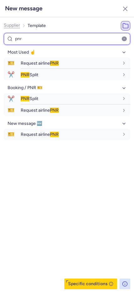
type input "pnr"
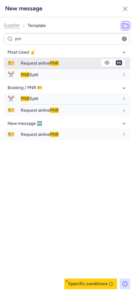
click at [29, 60] on div "Request airline PNR" at bounding box center [75, 63] width 109 height 11
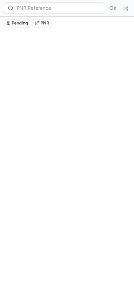
scroll to position [0, 0]
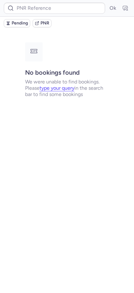
type input "CP9HGX"
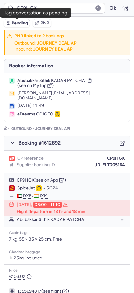
click at [15, 24] on span "Pending" at bounding box center [20, 23] width 16 height 5
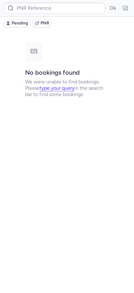
type input "CPMIBO"
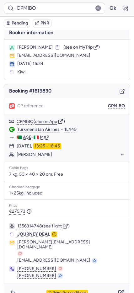
scroll to position [5, 0]
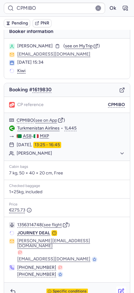
click at [118, 288] on icon "button" at bounding box center [121, 291] width 6 height 6
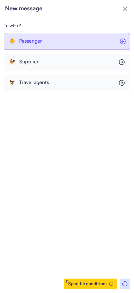
click at [30, 41] on span "Passenger" at bounding box center [30, 41] width 23 height 6
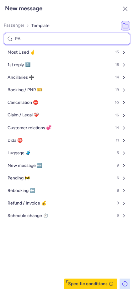
type input "PAS"
select select "en"
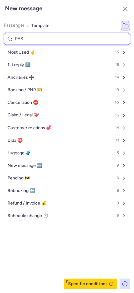
select select "en"
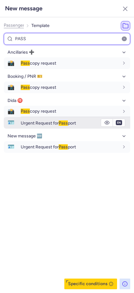
type input "PASS"
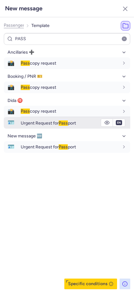
click at [68, 122] on span "Pass" at bounding box center [63, 122] width 9 height 5
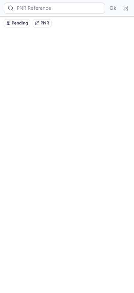
scroll to position [0, 0]
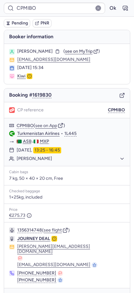
type input "CPEKB4"
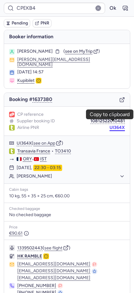
click at [109, 125] on button "UI364X" at bounding box center [116, 127] width 15 height 5
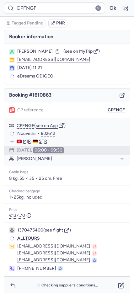
type input "CPXNGU"
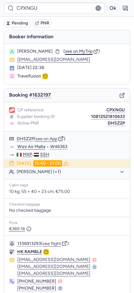
click at [87, 52] on span "see on MyTrip" at bounding box center [79, 51] width 28 height 5
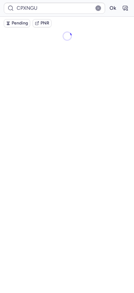
type input "CPFNGF"
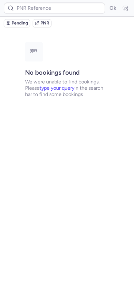
type input "CPFNGF"
type input "CPJWTO"
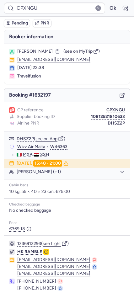
type input "CP3IWI"
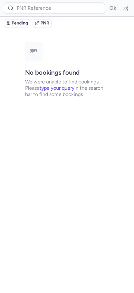
type input "CPCEKM"
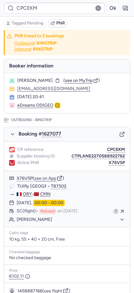
click at [107, 10] on button "Ok" at bounding box center [112, 8] width 10 height 10
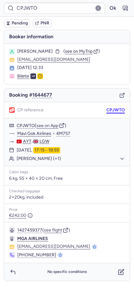
click at [112, 110] on button "CPJWTO" at bounding box center [115, 109] width 18 height 5
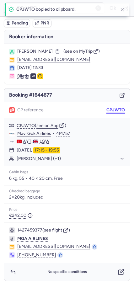
click at [112, 110] on button "CPJWTO" at bounding box center [115, 109] width 18 height 5
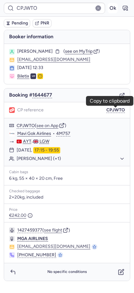
click at [116, 8] on button "Ok" at bounding box center [112, 8] width 10 height 10
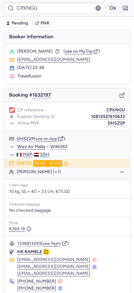
drag, startPoint x: 109, startPoint y: 109, endPoint x: 100, endPoint y: 108, distance: 8.8
click at [109, 109] on button "CPXNGU" at bounding box center [115, 109] width 18 height 5
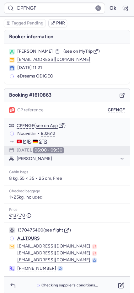
type input "CPDRJM"
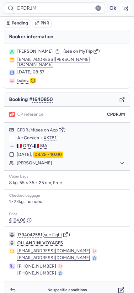
click at [122, 8] on icon "button" at bounding box center [125, 8] width 6 height 6
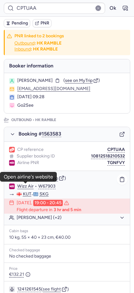
click at [30, 188] on link "Wizz Air" at bounding box center [25, 186] width 16 height 6
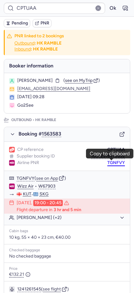
click at [108, 160] on button "TGNFVY" at bounding box center [116, 162] width 18 height 5
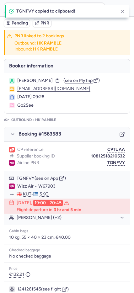
click at [39, 79] on span "[PERSON_NAME]" at bounding box center [34, 80] width 35 height 5
copy span "KOZMAEVA"
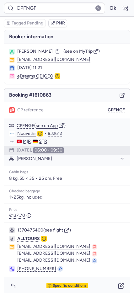
type input "CPTUAA"
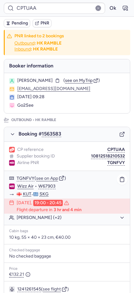
drag, startPoint x: 19, startPoint y: 193, endPoint x: 23, endPoint y: 186, distance: 7.6
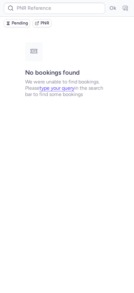
type input "CPT3J9"
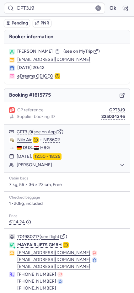
click at [16, 22] on span "Pending" at bounding box center [20, 23] width 16 height 5
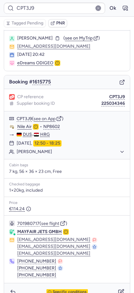
scroll to position [25, 0]
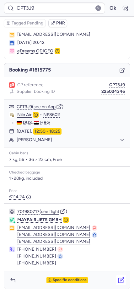
click at [118, 279] on icon "button" at bounding box center [121, 280] width 6 height 6
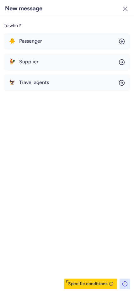
drag, startPoint x: 22, startPoint y: 102, endPoint x: 35, endPoint y: 58, distance: 46.3
click at [35, 58] on button "🐓 Supplier" at bounding box center [67, 62] width 126 height 17
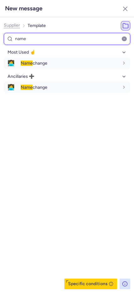
type input "name"
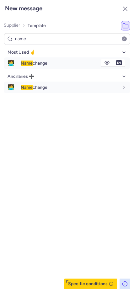
click at [35, 59] on div "Name change" at bounding box center [75, 63] width 109 height 11
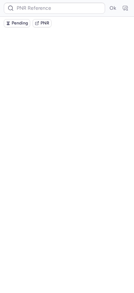
scroll to position [0, 0]
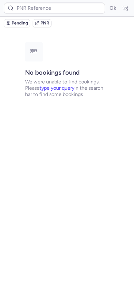
type input "CPT3J9"
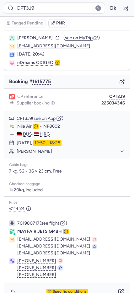
scroll to position [25, 0]
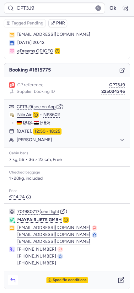
click at [15, 280] on icon "button" at bounding box center [13, 280] width 6 height 6
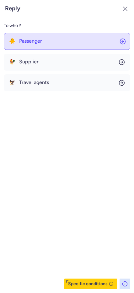
click at [37, 40] on span "Passenger" at bounding box center [30, 41] width 23 height 6
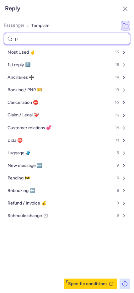
type input "pe"
select select "en"
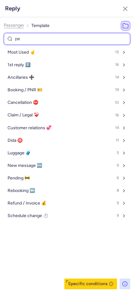
select select "en"
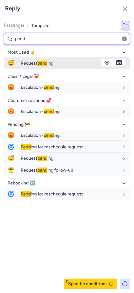
type input "pend"
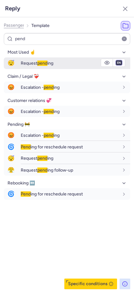
click at [120, 61] on select "fr en de nl pt es it ru" at bounding box center [119, 62] width 6 height 5
select select "de"
click at [116, 60] on select "fr en de nl pt es it ru" at bounding box center [119, 62] width 6 height 5
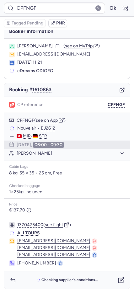
scroll to position [5, 0]
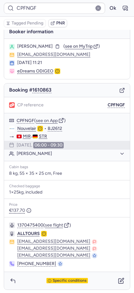
type input "DT1755069118224205"
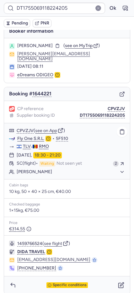
scroll to position [6, 0]
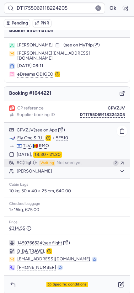
click at [50, 160] on span "Waiting" at bounding box center [47, 163] width 16 height 6
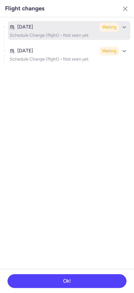
click at [39, 34] on p "Schedule Change (flight) • Not seen yet" at bounding box center [69, 35] width 118 height 5
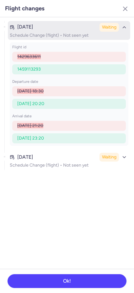
click at [39, 34] on p "Schedule Change (flight) • Not seen yet" at bounding box center [69, 35] width 118 height 5
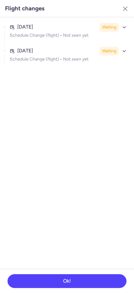
click at [28, 67] on section "[DATE] Waiting Schedule Change (flight) • Not seen yet [DATE] Waiting Schedule …" at bounding box center [67, 142] width 134 height 251
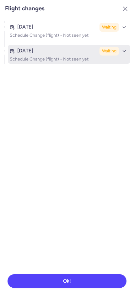
click at [29, 60] on p "Schedule Change (flight) • Not seen yet" at bounding box center [69, 59] width 118 height 5
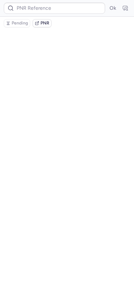
scroll to position [0, 0]
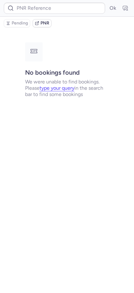
type input "DT1755069118224205"
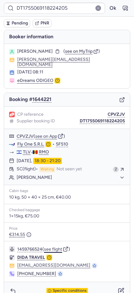
click at [56, 247] on button "see flight" at bounding box center [53, 249] width 18 height 5
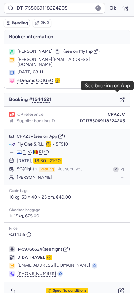
click at [119, 97] on icon "button" at bounding box center [122, 100] width 6 height 6
click at [107, 9] on button "Ok" at bounding box center [112, 8] width 10 height 10
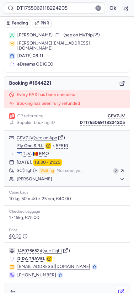
scroll to position [24, 0]
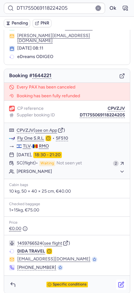
click at [118, 281] on icon "button" at bounding box center [121, 284] width 6 height 6
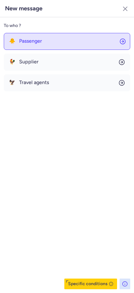
click at [29, 44] on span "Passenger" at bounding box center [30, 41] width 23 height 6
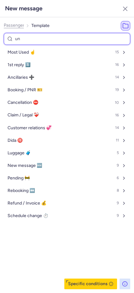
type input "unc"
select select "en"
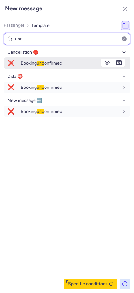
type input "unc"
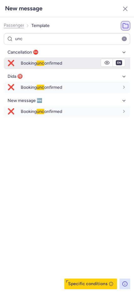
click at [37, 62] on span "Booking unc onfirmed" at bounding box center [41, 62] width 41 height 5
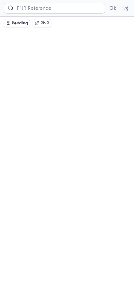
scroll to position [0, 0]
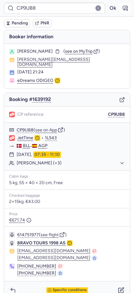
click at [122, 8] on icon "button" at bounding box center [125, 8] width 6 height 6
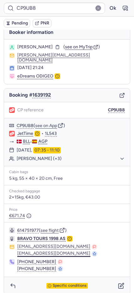
scroll to position [6, 0]
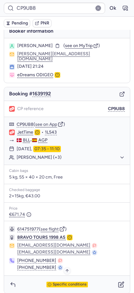
click at [80, 282] on span "Specific conditions" at bounding box center [70, 284] width 34 height 4
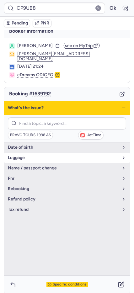
click at [23, 156] on button "luggage" at bounding box center [67, 158] width 126 height 10
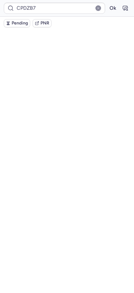
scroll to position [0, 0]
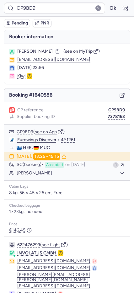
type input "CPDZB7"
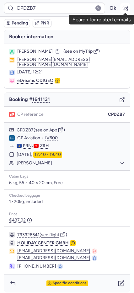
click at [125, 4] on button "button" at bounding box center [125, 8] width 10 height 10
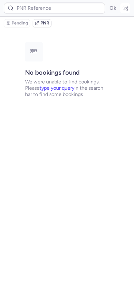
type input "CPDZB7"
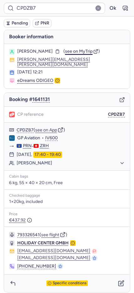
click at [68, 50] on span "see on MyTrip" at bounding box center [79, 51] width 28 height 5
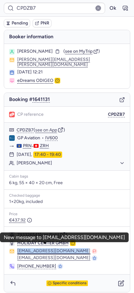
drag, startPoint x: 17, startPoint y: 246, endPoint x: 69, endPoint y: 245, distance: 51.7
click at [71, 248] on div "[EMAIL_ADDRESS][DOMAIN_NAME] [EMAIL_ADDRESS][DOMAIN_NAME]" at bounding box center [67, 254] width 116 height 13
copy button "[EMAIL_ADDRESS][DOMAIN_NAME]"
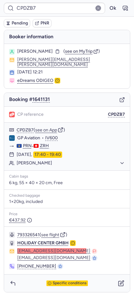
click at [16, 24] on span "Pending" at bounding box center [20, 23] width 16 height 5
type input "CPBM9G"
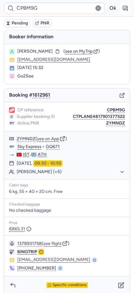
click at [122, 9] on icon "button" at bounding box center [125, 8] width 6 height 6
click at [16, 27] on button "Pending" at bounding box center [17, 23] width 26 height 8
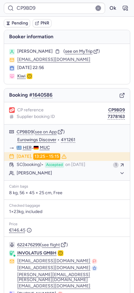
type input "CPDZB7"
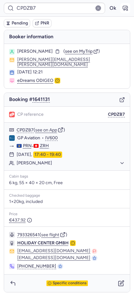
click at [127, 9] on icon "button" at bounding box center [127, 9] width 2 height 2
type input "CPMLPI"
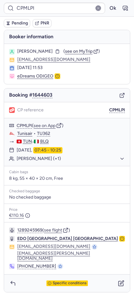
click at [72, 281] on div "Specific conditions" at bounding box center [67, 283] width 126 height 18
click at [62, 281] on span "Specific conditions" at bounding box center [70, 283] width 34 height 4
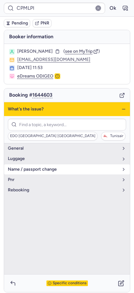
click at [27, 167] on span "name / passport change" at bounding box center [63, 169] width 111 height 5
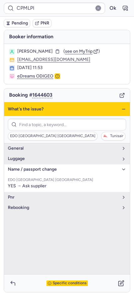
click at [62, 170] on span "name / passport change" at bounding box center [63, 169] width 111 height 5
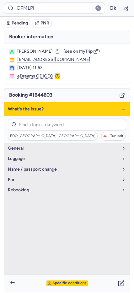
click at [122, 109] on line "button" at bounding box center [123, 109] width 3 height 0
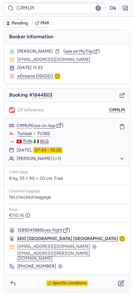
click at [38, 158] on button "[PERSON_NAME] (+1)" at bounding box center [71, 159] width 108 height 6
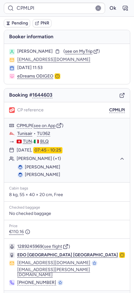
scroll to position [14, 0]
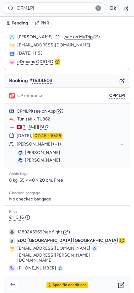
click at [13, 282] on icon "button" at bounding box center [13, 285] width 6 height 6
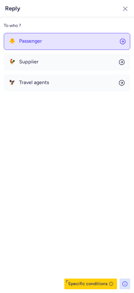
click at [26, 40] on span "Passenger" at bounding box center [30, 41] width 23 height 6
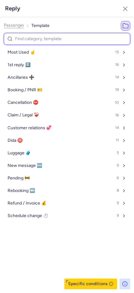
type input "p"
select select "en"
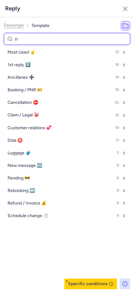
select select "en"
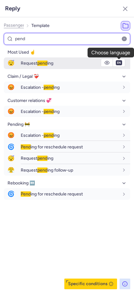
type input "pend"
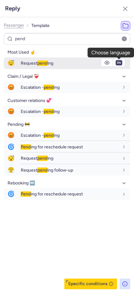
click at [119, 64] on select "fr en de nl pt es it ru" at bounding box center [119, 62] width 6 height 5
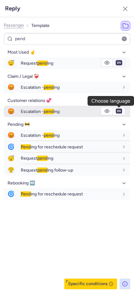
select select "it"
click at [116, 60] on select "fr en de nl pt es it ru" at bounding box center [119, 62] width 6 height 5
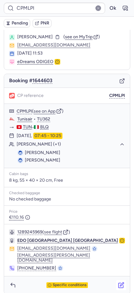
click at [118, 282] on icon "button" at bounding box center [121, 285] width 6 height 6
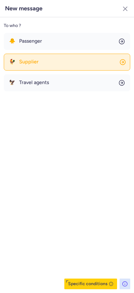
click at [43, 62] on button "🐓 Supplier" at bounding box center [67, 62] width 126 height 17
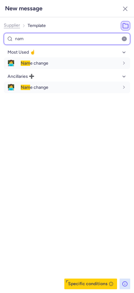
type input "nam"
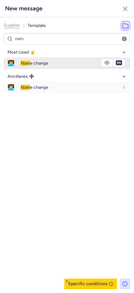
click at [43, 62] on span "Nam e change" at bounding box center [35, 62] width 28 height 5
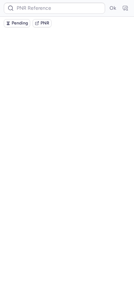
scroll to position [0, 0]
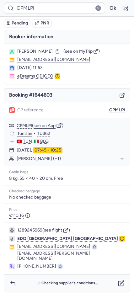
click at [16, 23] on span "Pending" at bounding box center [20, 23] width 16 height 5
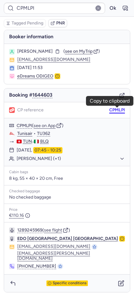
click at [118, 109] on button "CPMLPI" at bounding box center [117, 109] width 16 height 5
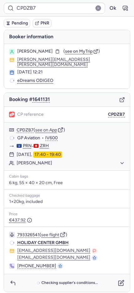
type input "CPWRUY"
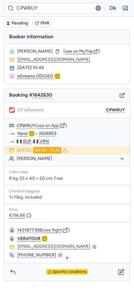
click at [55, 272] on span "Specific conditions" at bounding box center [70, 271] width 34 height 4
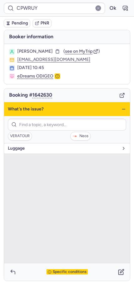
drag, startPoint x: 32, startPoint y: 151, endPoint x: 39, endPoint y: 151, distance: 6.6
click at [32, 151] on button "luggage" at bounding box center [67, 148] width 126 height 10
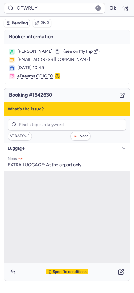
click at [121, 109] on icon "button" at bounding box center [123, 108] width 5 height 5
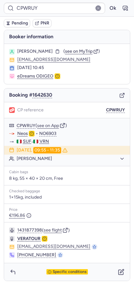
click at [55, 275] on div "Specific conditions" at bounding box center [67, 272] width 126 height 18
click at [51, 271] on icon "button" at bounding box center [50, 272] width 4 height 4
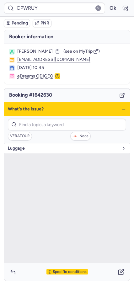
drag, startPoint x: 36, startPoint y: 149, endPoint x: 74, endPoint y: 148, distance: 37.9
click at [37, 149] on span "luggage" at bounding box center [63, 148] width 111 height 5
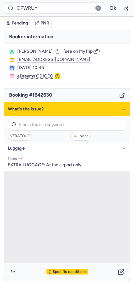
click at [125, 109] on line "button" at bounding box center [123, 109] width 3 height 0
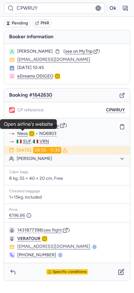
click at [21, 132] on link "Neos" at bounding box center [22, 134] width 11 height 6
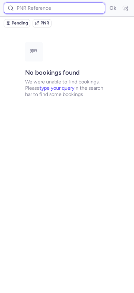
click at [55, 7] on input at bounding box center [54, 8] width 101 height 11
paste input "CPRNPU"
type input "CPRNPU"
click at [107, 3] on button "Ok" at bounding box center [112, 8] width 10 height 10
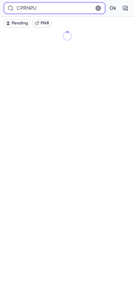
click at [54, 9] on input "CPRNPU" at bounding box center [54, 8] width 101 height 11
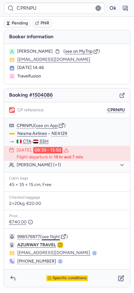
click at [51, 236] on button "see flight" at bounding box center [51, 236] width 18 height 5
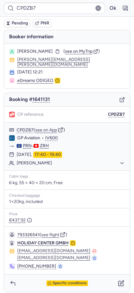
type input "CPHW6M"
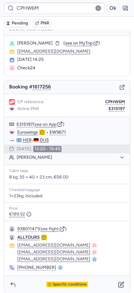
scroll to position [13, 0]
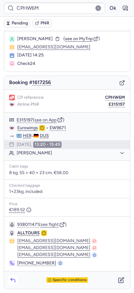
click at [15, 277] on icon "button" at bounding box center [13, 280] width 6 height 6
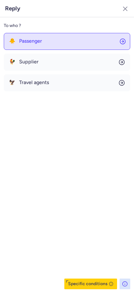
click at [33, 48] on button "🐥 Passenger" at bounding box center [67, 41] width 126 height 17
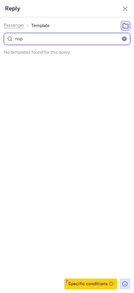
type input "no"
select select "en"
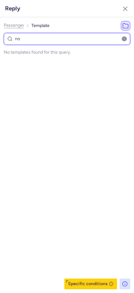
select select "en"
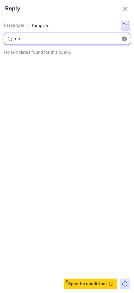
select select "en"
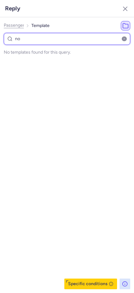
select select "en"
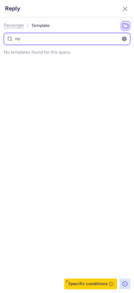
select select "en"
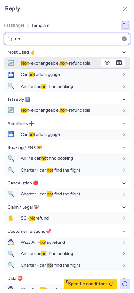
type input "no"
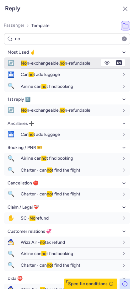
click at [41, 59] on div "No n-exchangeable, no n-refundable" at bounding box center [75, 63] width 109 height 11
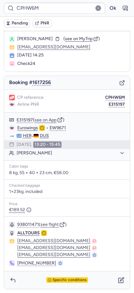
type input "CPDZB7"
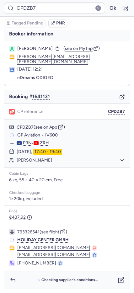
scroll to position [0, 0]
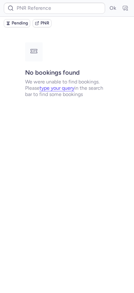
type input "CP9HGX"
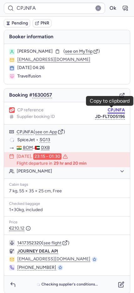
click at [108, 108] on button "CPJNFA" at bounding box center [115, 109] width 17 height 5
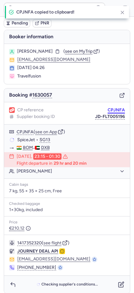
click at [108, 108] on button "CPJNFA" at bounding box center [115, 109] width 17 height 5
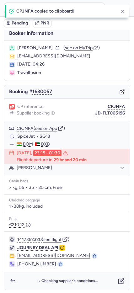
scroll to position [4, 0]
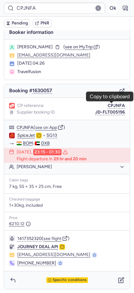
click at [109, 13] on button "Ok" at bounding box center [112, 8] width 10 height 10
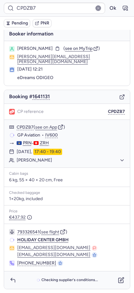
scroll to position [0, 0]
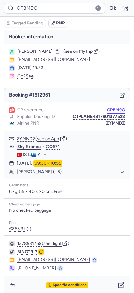
click at [109, 111] on button "CPBM9G" at bounding box center [116, 109] width 18 height 5
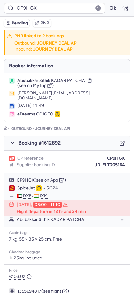
click at [8, 23] on icon "button" at bounding box center [9, 23] width 2 height 1
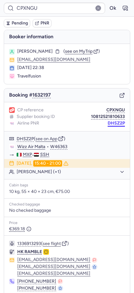
click at [112, 122] on button "DHSZ2P" at bounding box center [115, 123] width 17 height 5
click at [113, 122] on button "DHSZ2P" at bounding box center [115, 123] width 17 height 5
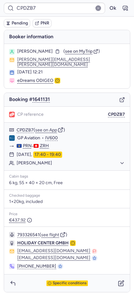
type input "CPXSBL"
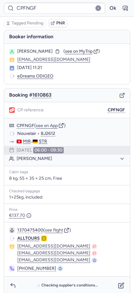
type input "CPPTXU"
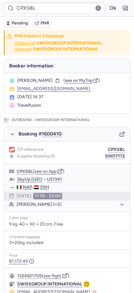
type input "CP9HBM"
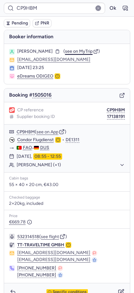
click at [83, 53] on span "see on MyTrip" at bounding box center [79, 51] width 28 height 5
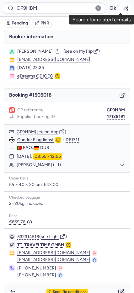
click at [123, 7] on icon "button" at bounding box center [125, 8] width 5 height 4
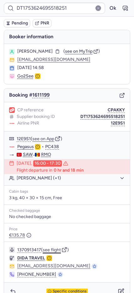
click at [56, 250] on button "see flight" at bounding box center [52, 249] width 18 height 5
click at [107, 10] on button "Ok" at bounding box center [112, 8] width 10 height 10
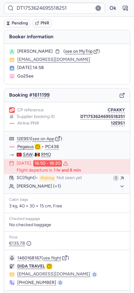
type input "CPFNGF"
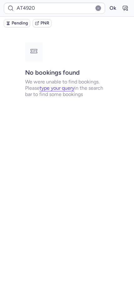
type input "CPAKZD"
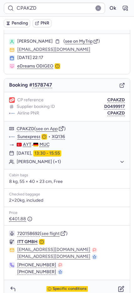
scroll to position [19, 0]
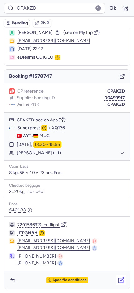
click at [118, 279] on icon "button" at bounding box center [121, 280] width 6 height 6
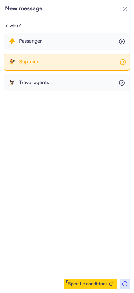
click at [26, 68] on button "🐓 Supplier" at bounding box center [67, 62] width 126 height 17
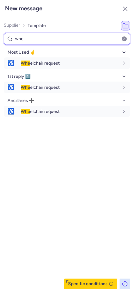
type input "whe"
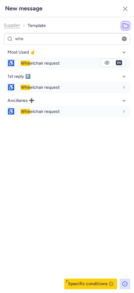
click at [24, 69] on button "♿ Whe elchair request" at bounding box center [67, 63] width 126 height 12
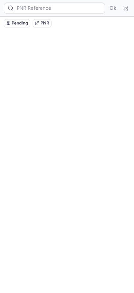
scroll to position [0, 0]
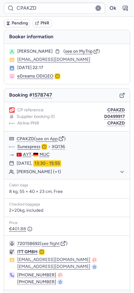
click at [20, 23] on span "Pending" at bounding box center [20, 23] width 16 height 5
type input "CPFNGF"
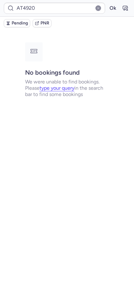
type input "CPFNGF"
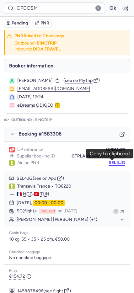
click at [113, 163] on button "SEL4JG" at bounding box center [116, 162] width 16 height 5
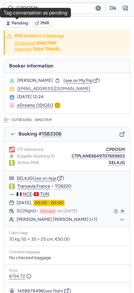
click at [12, 24] on span "Pending" at bounding box center [20, 23] width 16 height 5
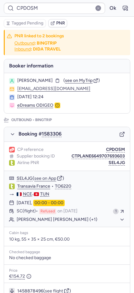
type input "CPFNGF"
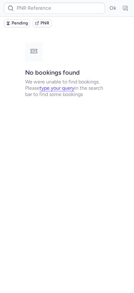
type input "CPFNGF"
type input "CPDZB7"
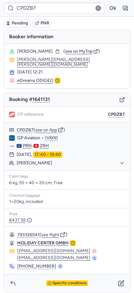
click at [121, 98] on icon "button" at bounding box center [122, 100] width 6 height 6
click at [73, 51] on span "see on MyTrip" at bounding box center [79, 51] width 28 height 5
